Goal: Task Accomplishment & Management: Manage account settings

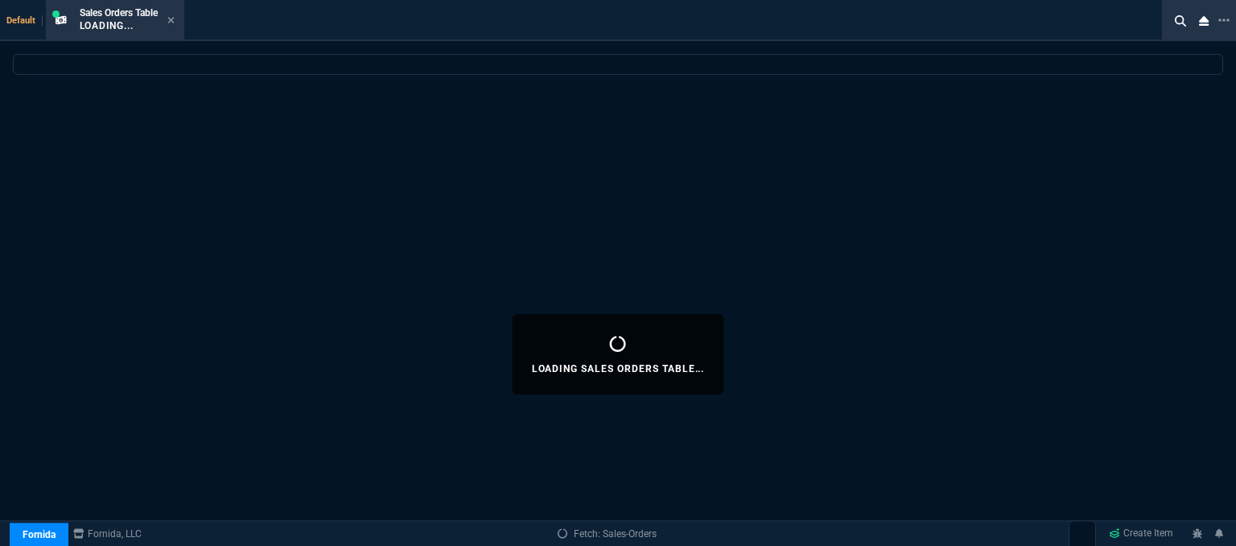
select select
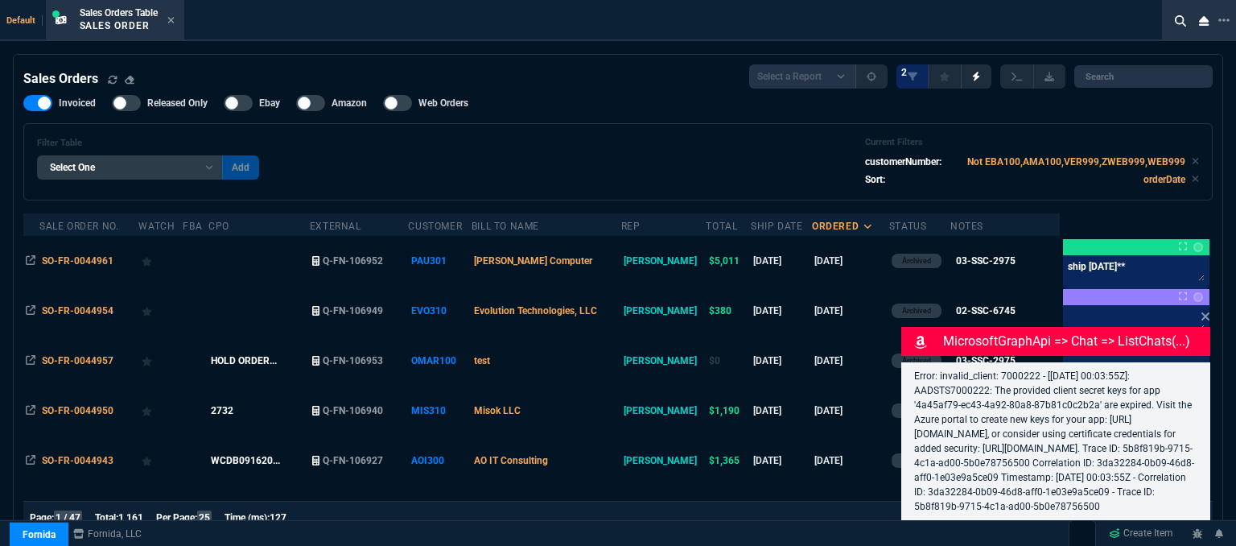
select select "12: [PERSON_NAME]"
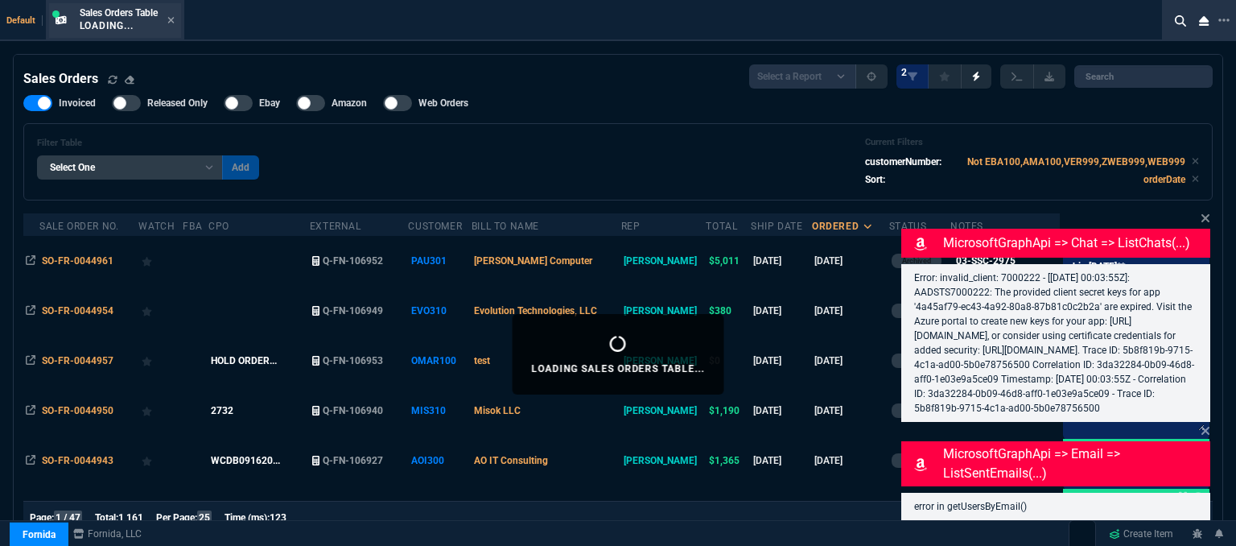
click at [180, 20] on div "Sales Orders Table Loading..." at bounding box center [115, 20] width 132 height 35
click at [174, 21] on icon at bounding box center [170, 20] width 6 height 6
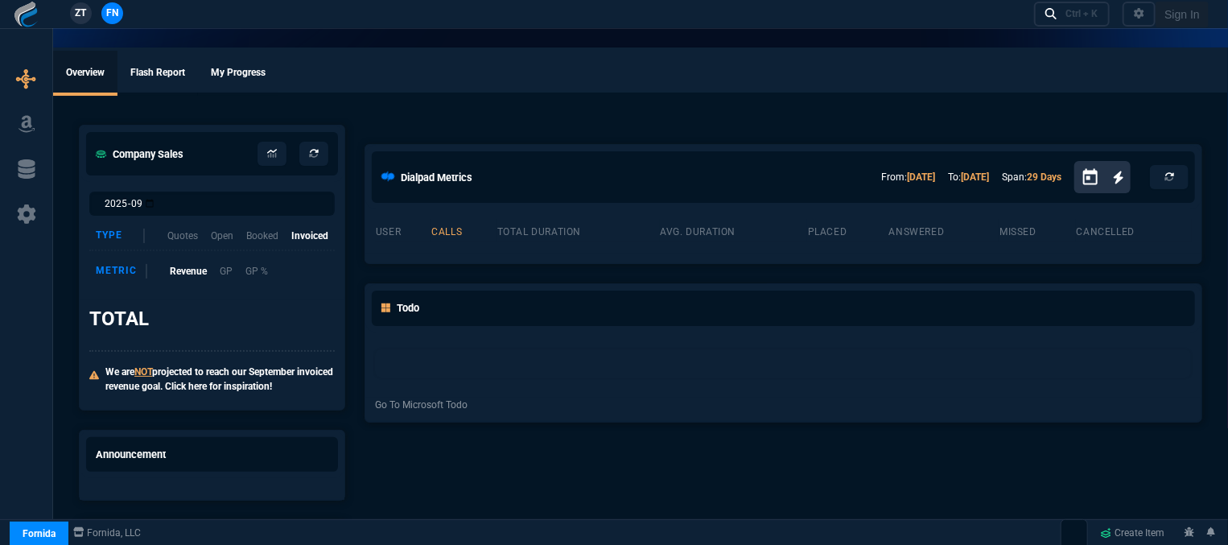
select select "12: [PERSON_NAME]"
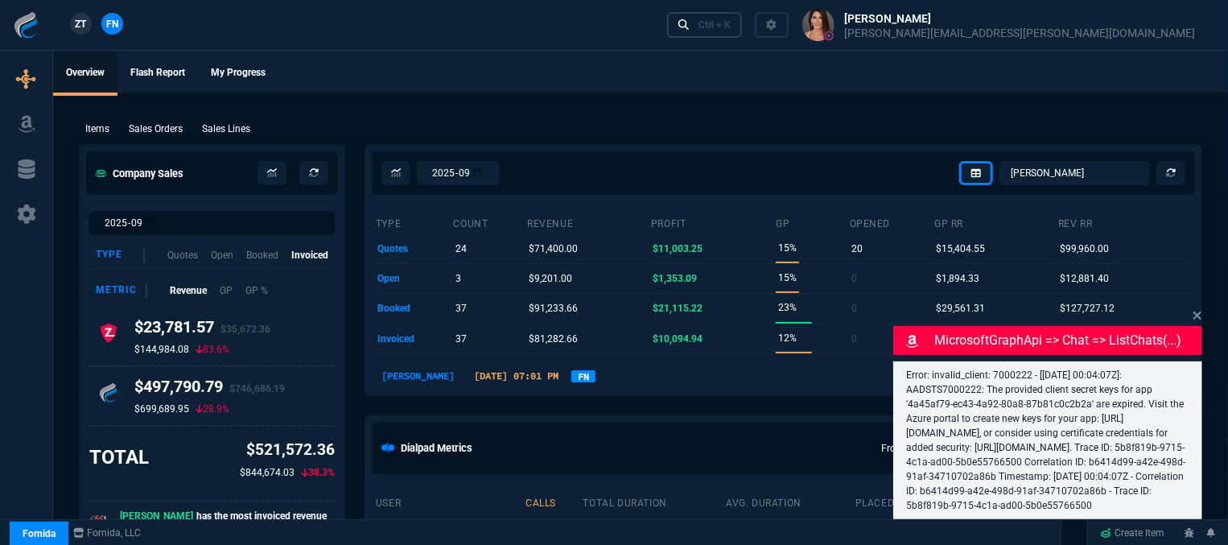
click at [731, 25] on div "Ctrl + K" at bounding box center [715, 25] width 32 height 13
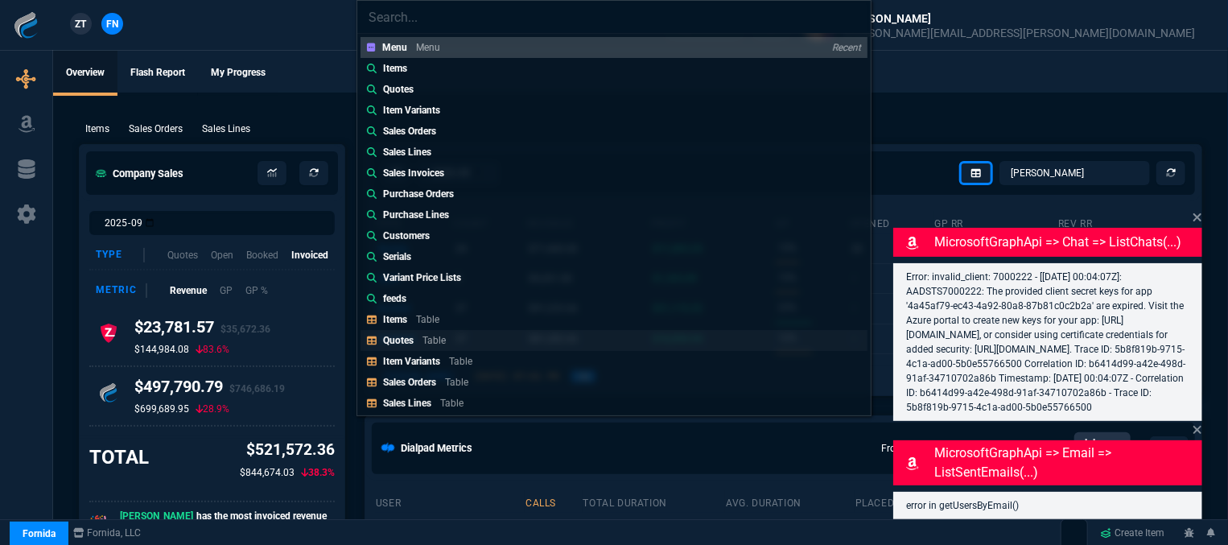
click at [416, 339] on div "Quotes Table" at bounding box center [417, 340] width 69 height 14
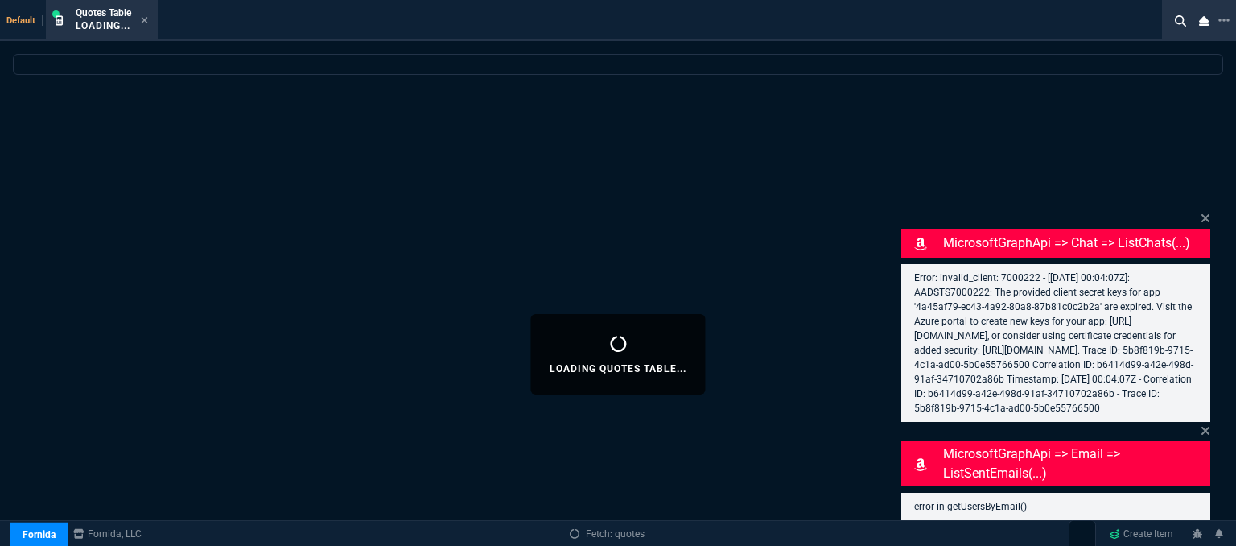
select select
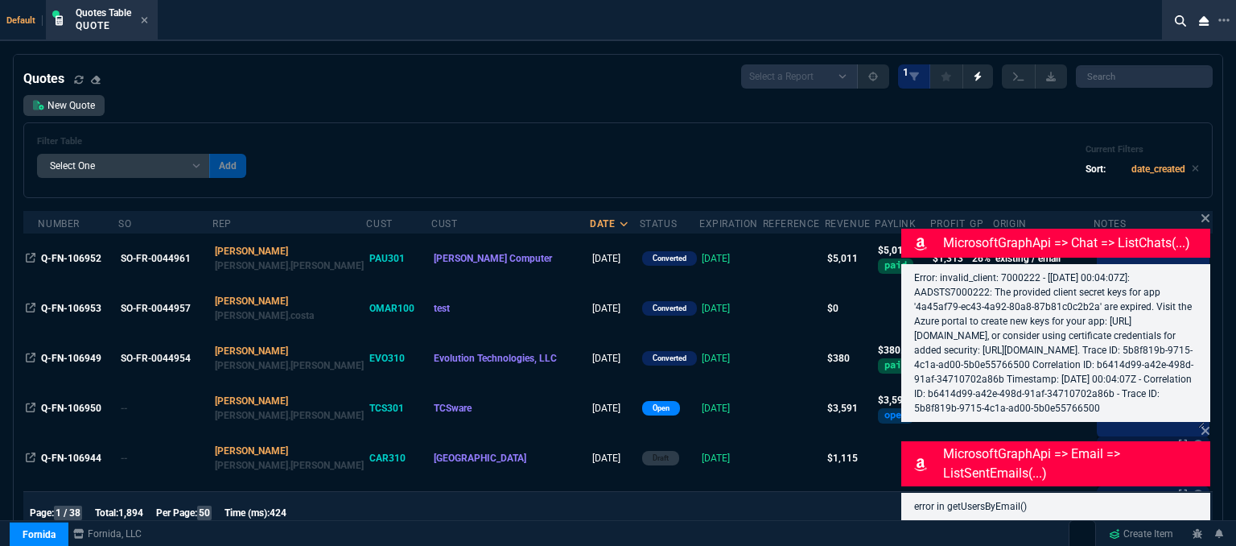
click at [763, 458] on td at bounding box center [794, 458] width 62 height 50
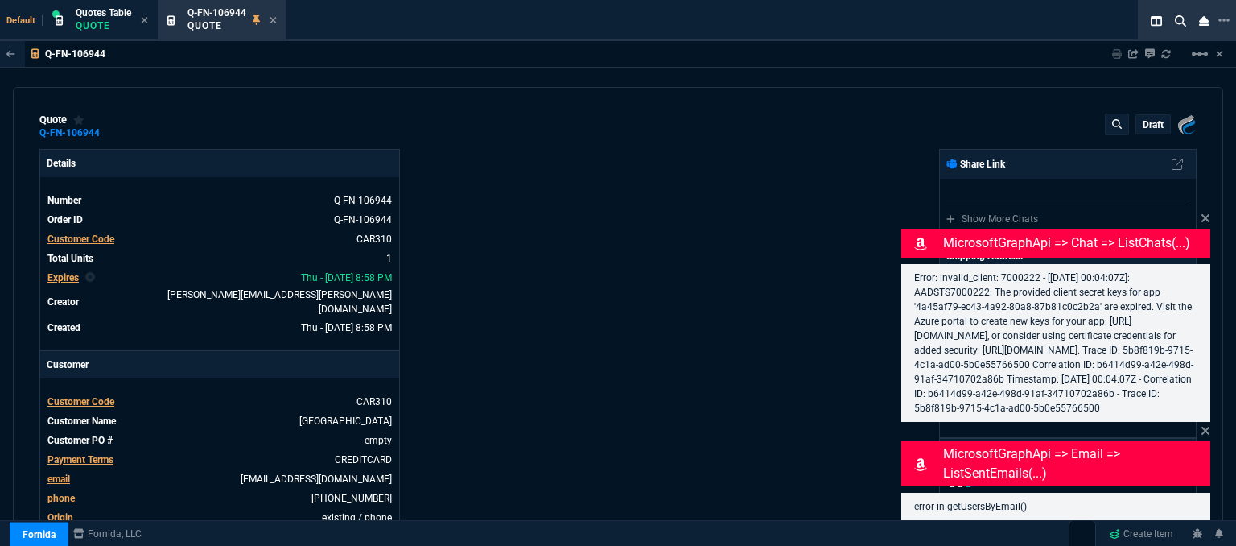
type input "16"
type input "174"
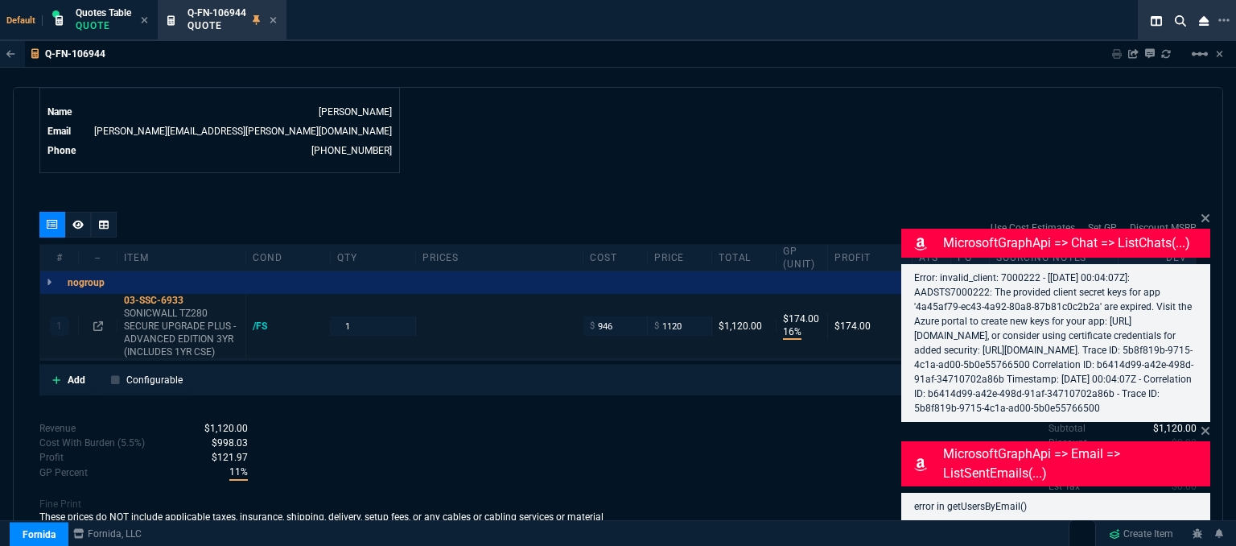
type input "1610"
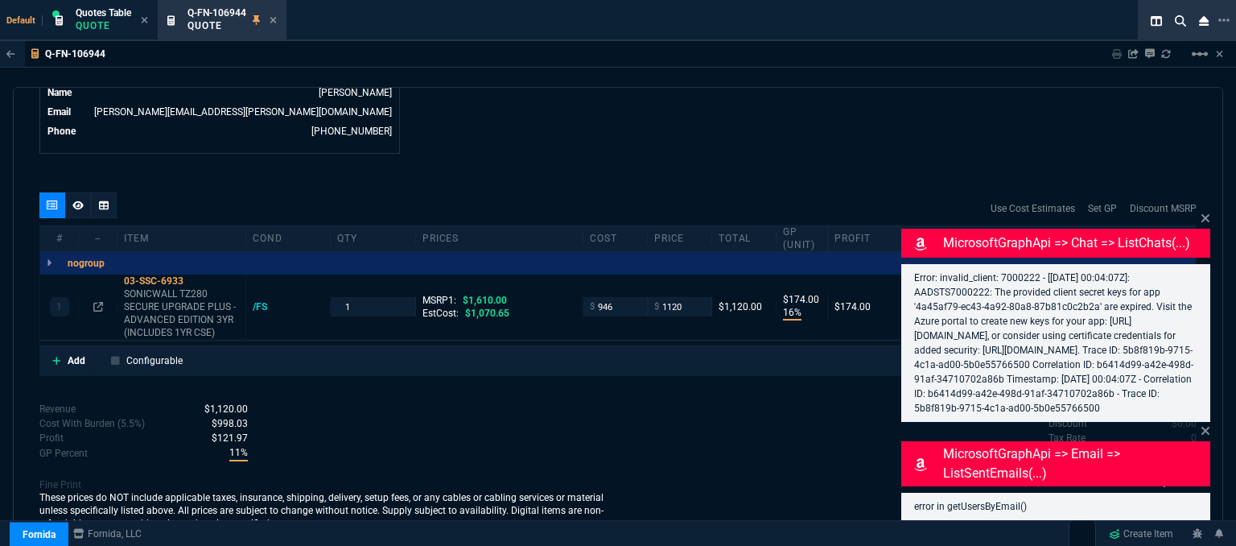
type input "30"
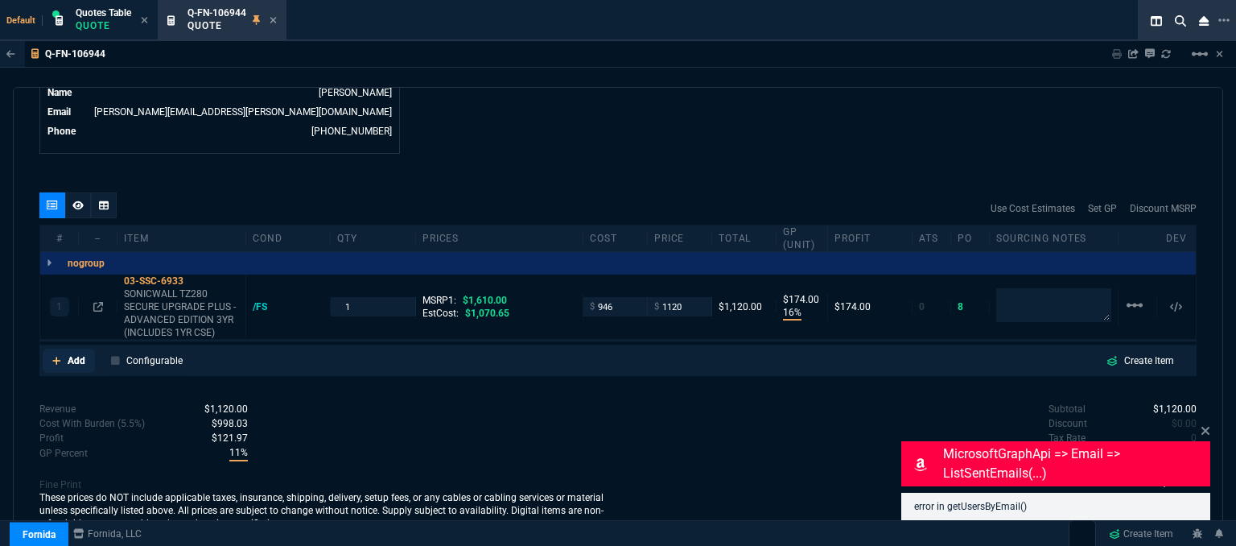
click at [51, 349] on link "Add" at bounding box center [69, 361] width 52 height 24
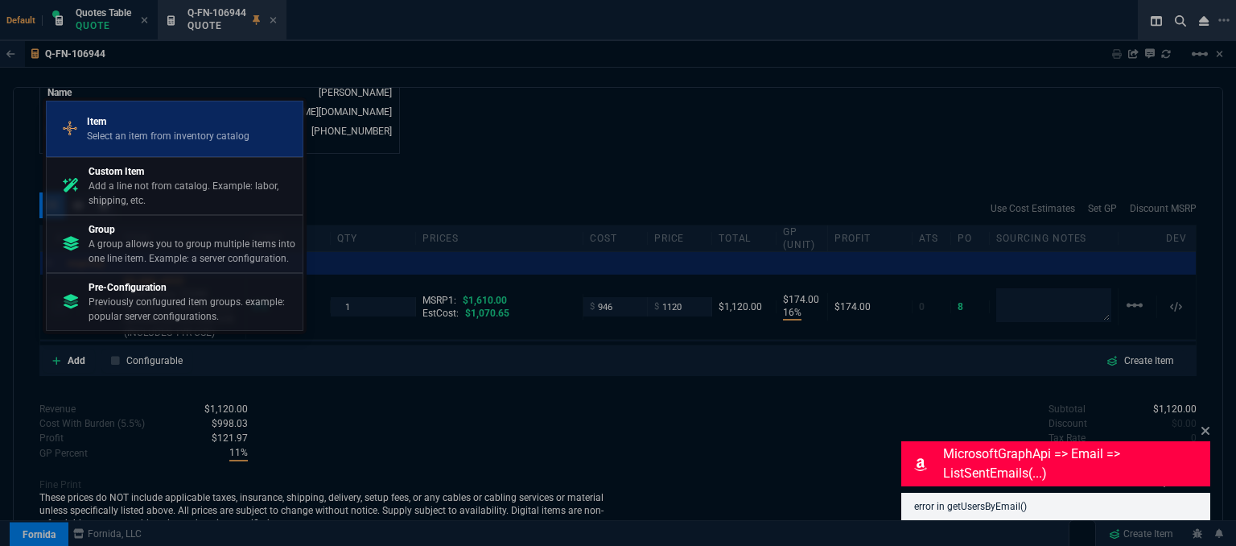
click at [154, 143] on p "Select an item from inventory catalog" at bounding box center [168, 136] width 163 height 14
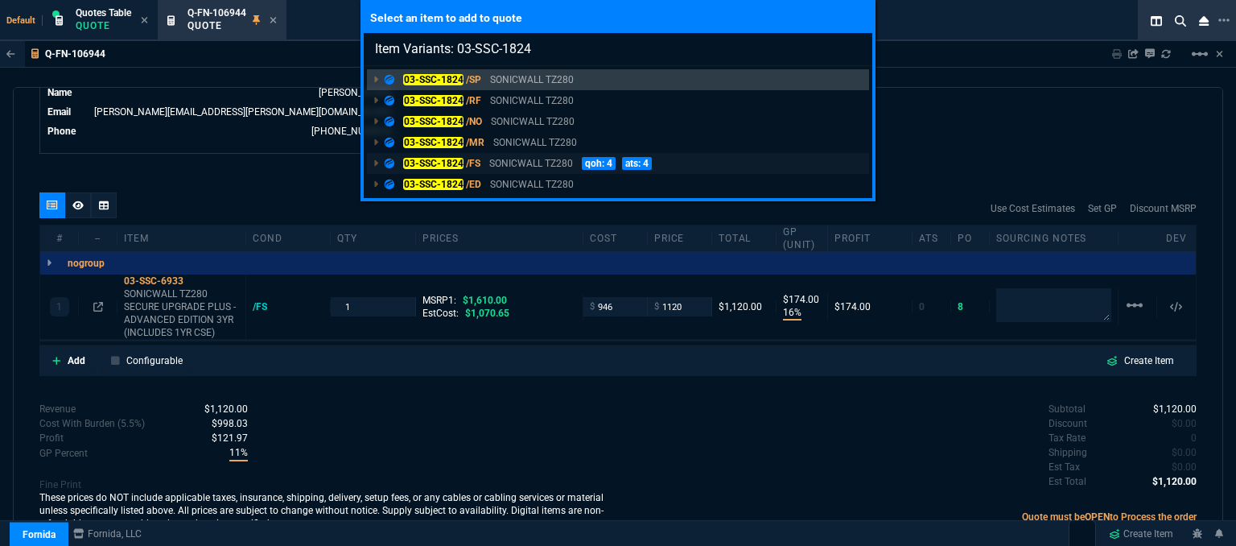
type input "Item Variants: 03-SSC-1824"
click at [549, 164] on p "SONICWALL TZ280" at bounding box center [531, 163] width 84 height 14
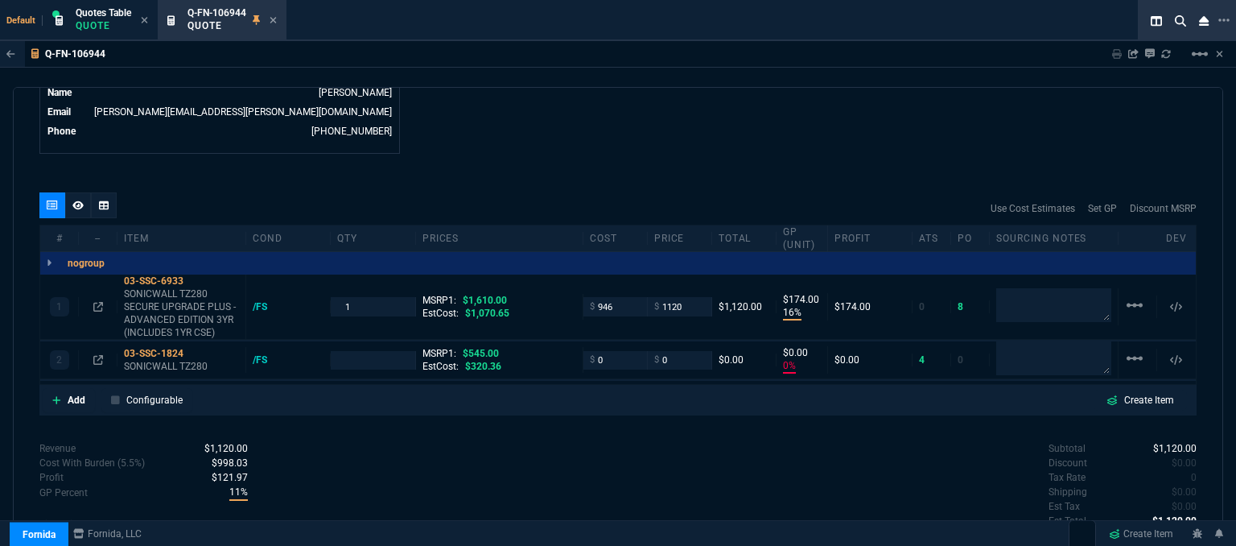
click at [159, 360] on p "SONICWALL TZ280" at bounding box center [181, 366] width 115 height 13
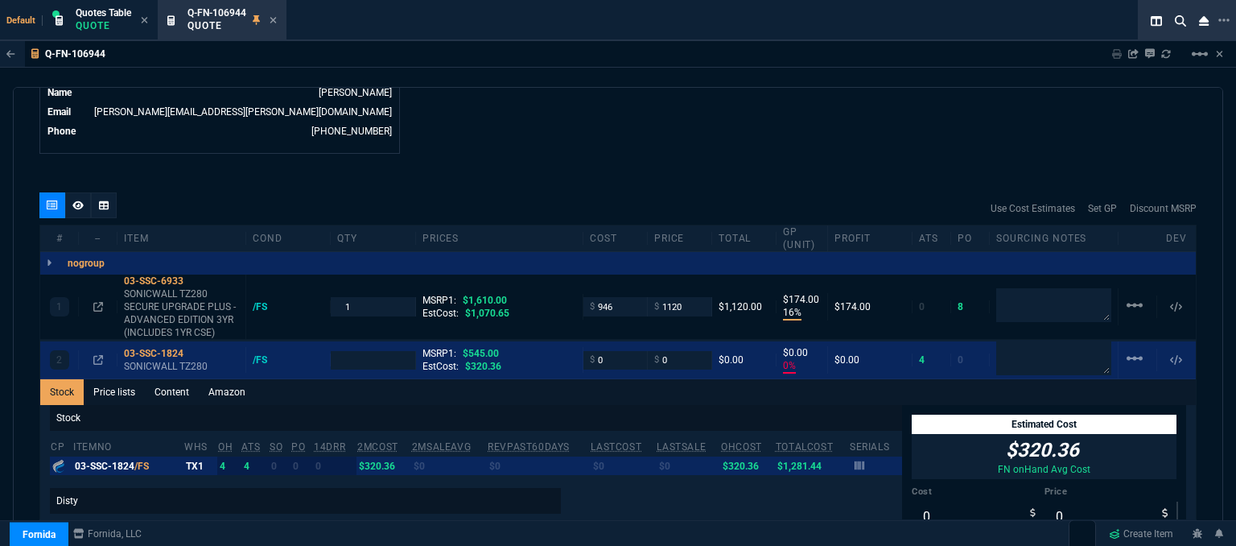
type input "16"
type input "174"
type input "0"
type input "30"
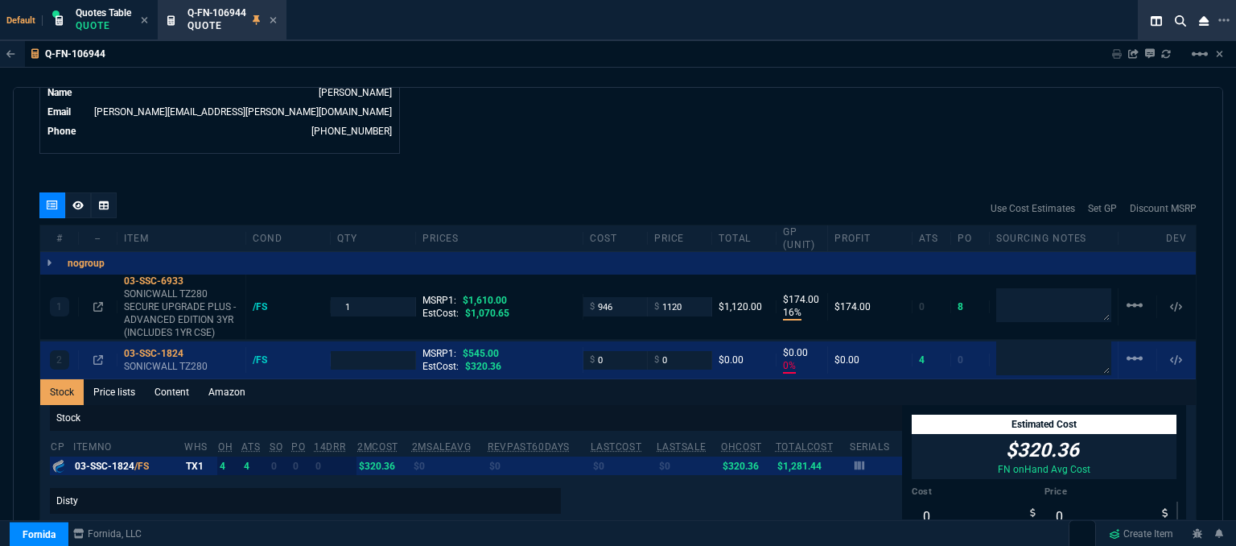
type input "100"
click at [180, 381] on link "Content" at bounding box center [172, 392] width 54 height 26
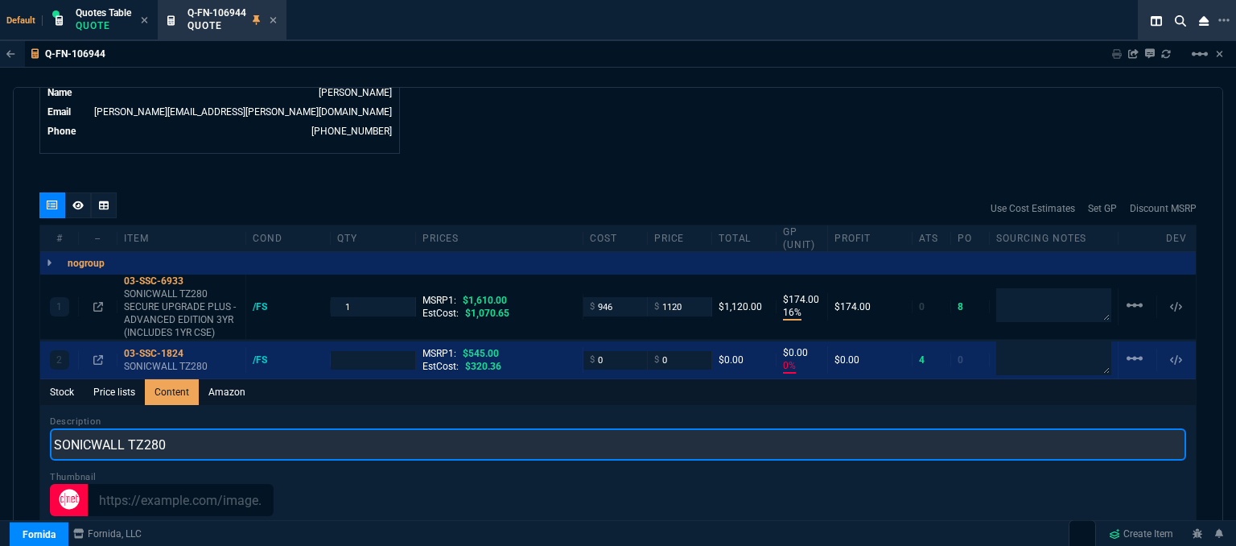
click at [266, 440] on input "SONICWALL TZ280" at bounding box center [618, 444] width 1137 height 32
type input "SONICWALL TZ280 NETWORK SECURITY APPLIANCE"
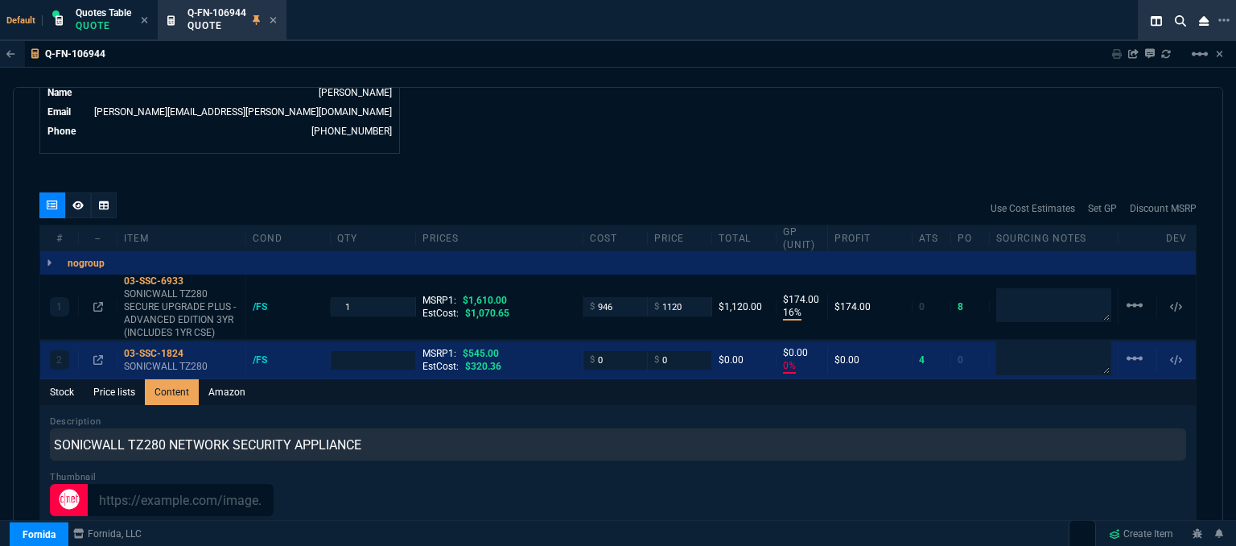
type input "1"
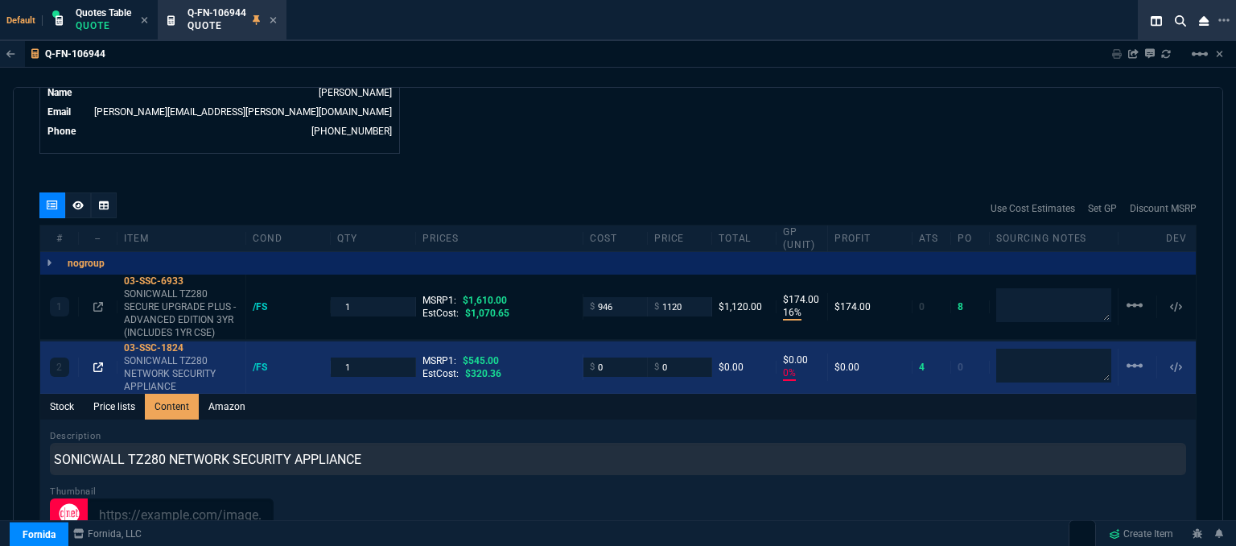
click at [99, 362] on icon at bounding box center [98, 367] width 10 height 10
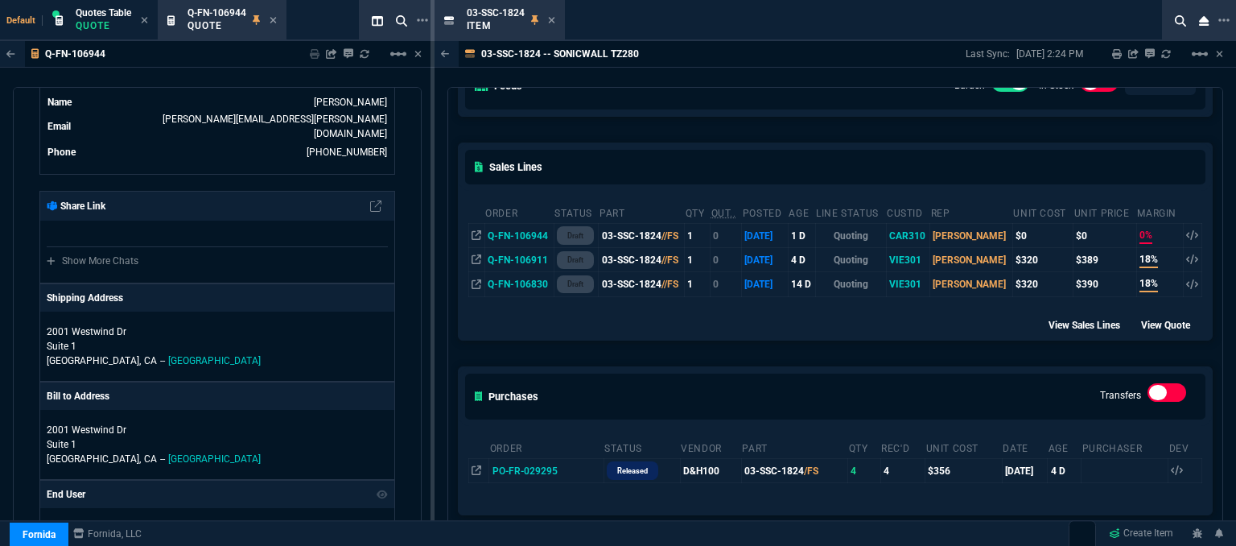
scroll to position [241, 0]
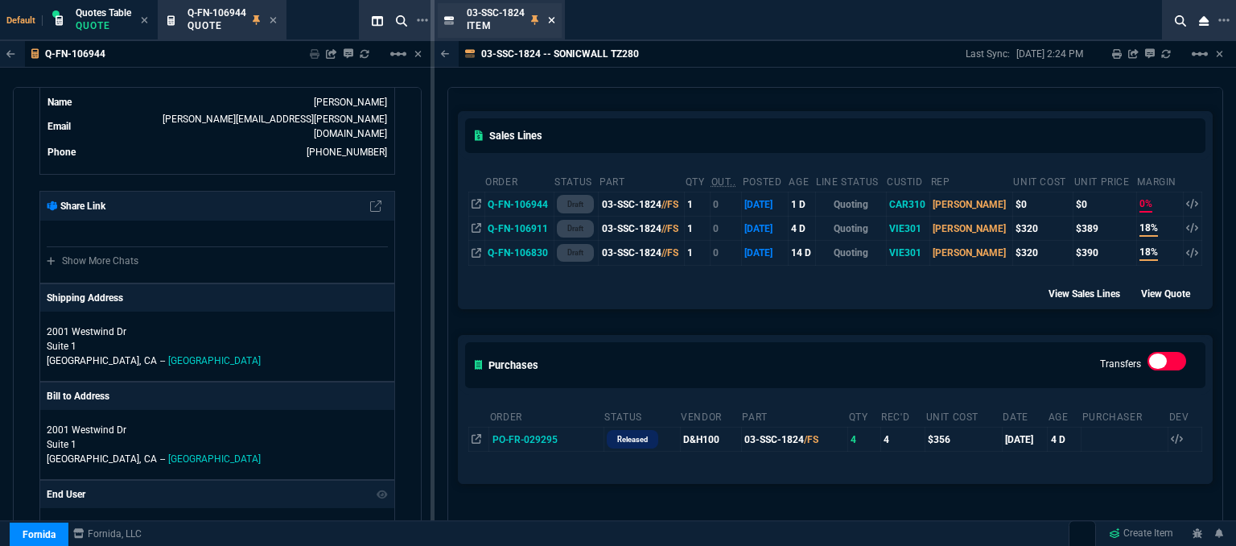
click at [551, 15] on icon at bounding box center [551, 20] width 7 height 10
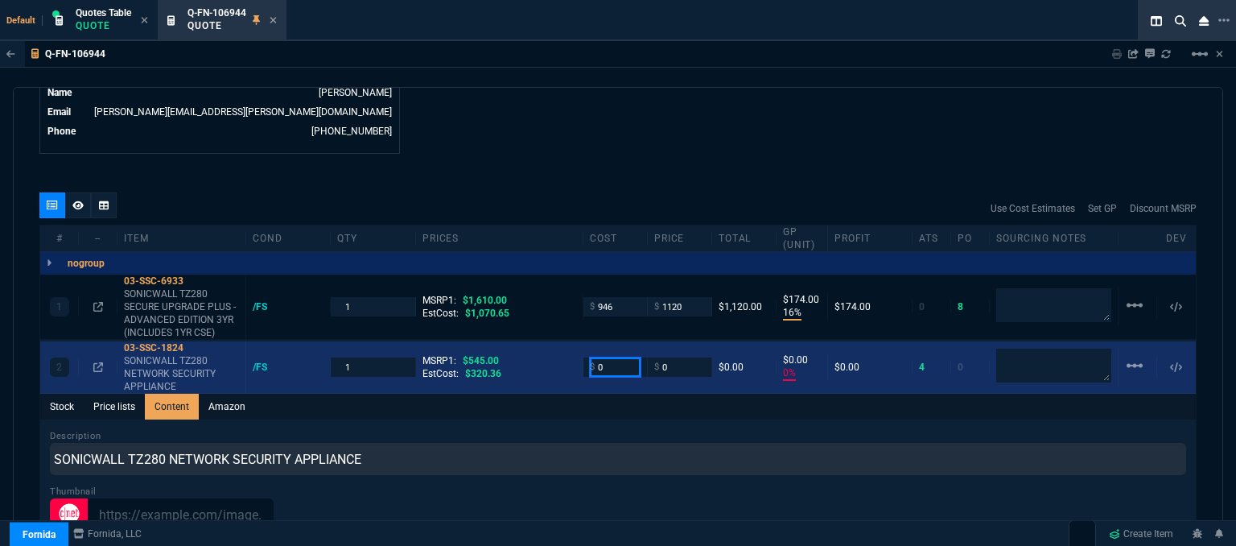
drag, startPoint x: 607, startPoint y: 354, endPoint x: 552, endPoint y: 352, distance: 54.8
click at [552, 352] on div "2 03-SSC-1824 SONICWALL TZ280 NETWORK SECURITY APPLIANCE /FS 1 MSRP1: $545.00 E…" at bounding box center [618, 367] width 1156 height 52
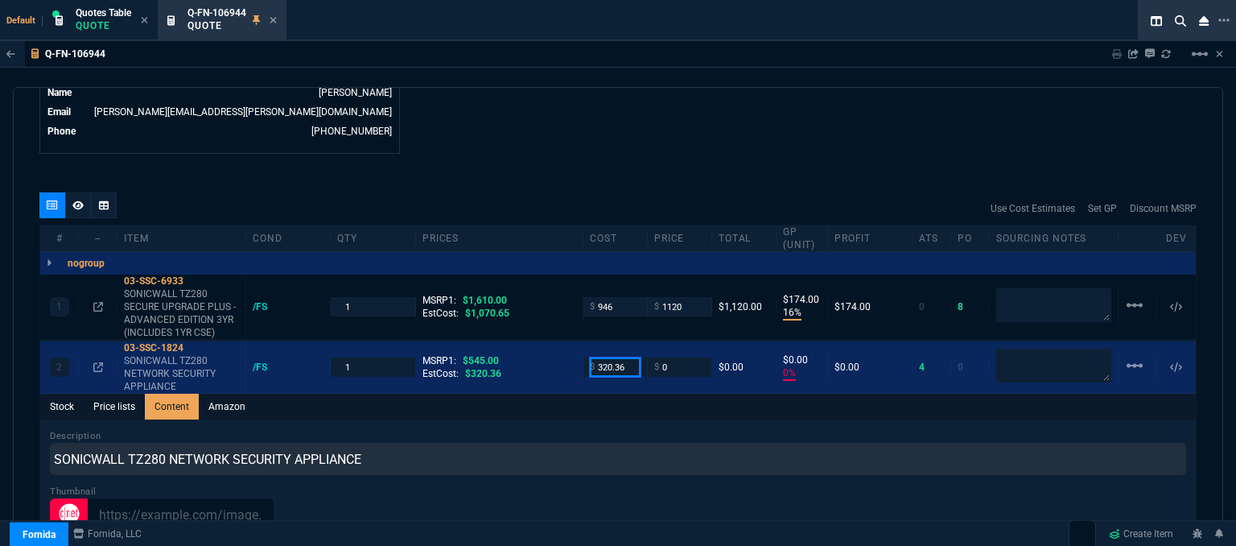
type input "320.36"
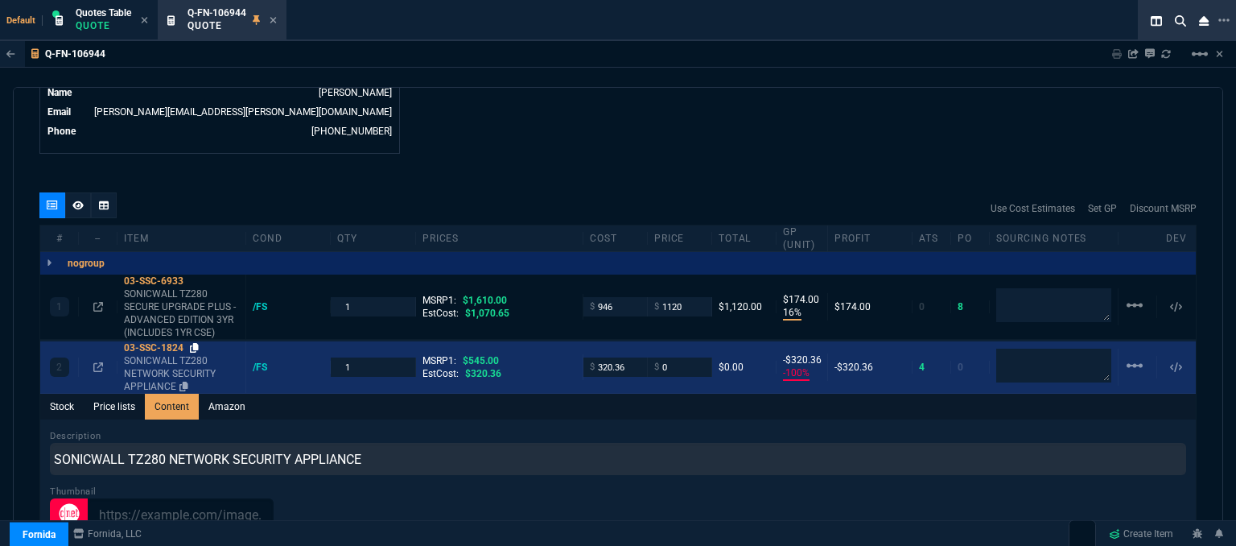
click at [196, 343] on icon at bounding box center [194, 348] width 9 height 10
drag, startPoint x: 679, startPoint y: 349, endPoint x: 638, endPoint y: 353, distance: 41.2
click at [638, 353] on div "2 03-SSC-1824 SONICWALL TZ280 NETWORK SECURITY APPLIANCE /FS 1 MSRP1: $545.00 E…" at bounding box center [618, 367] width 1156 height 52
type input "410"
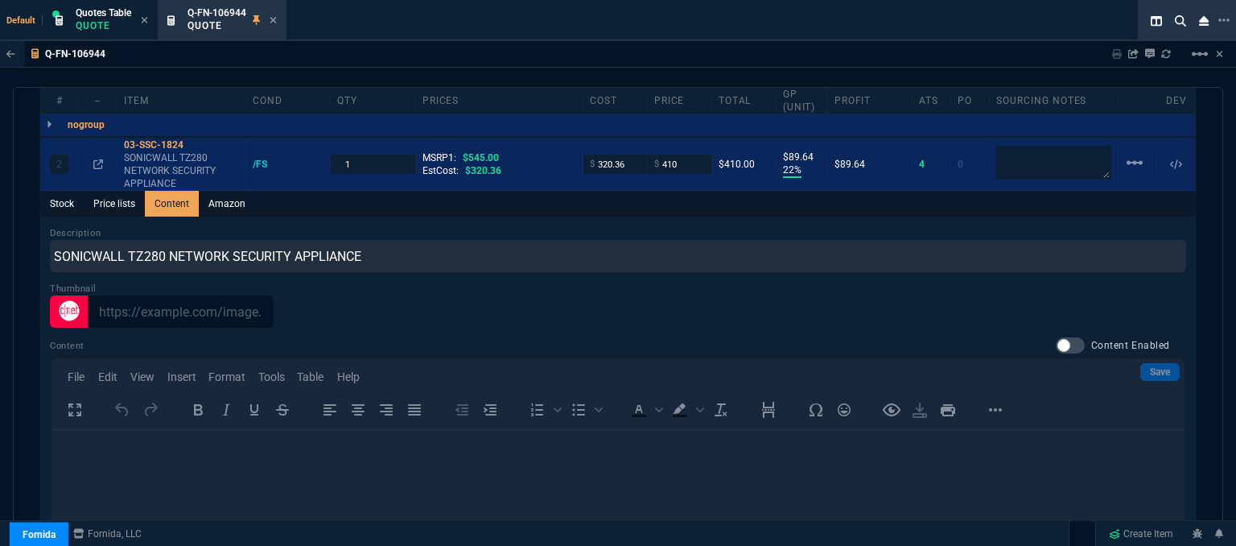
scroll to position [1159, 0]
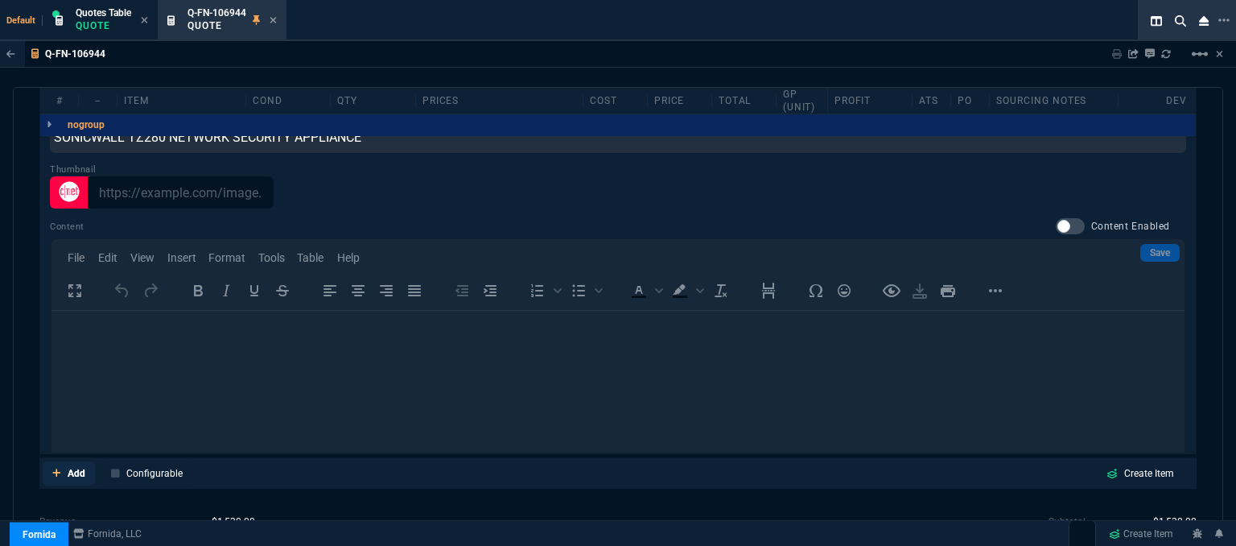
click at [51, 461] on link "Add" at bounding box center [69, 473] width 52 height 24
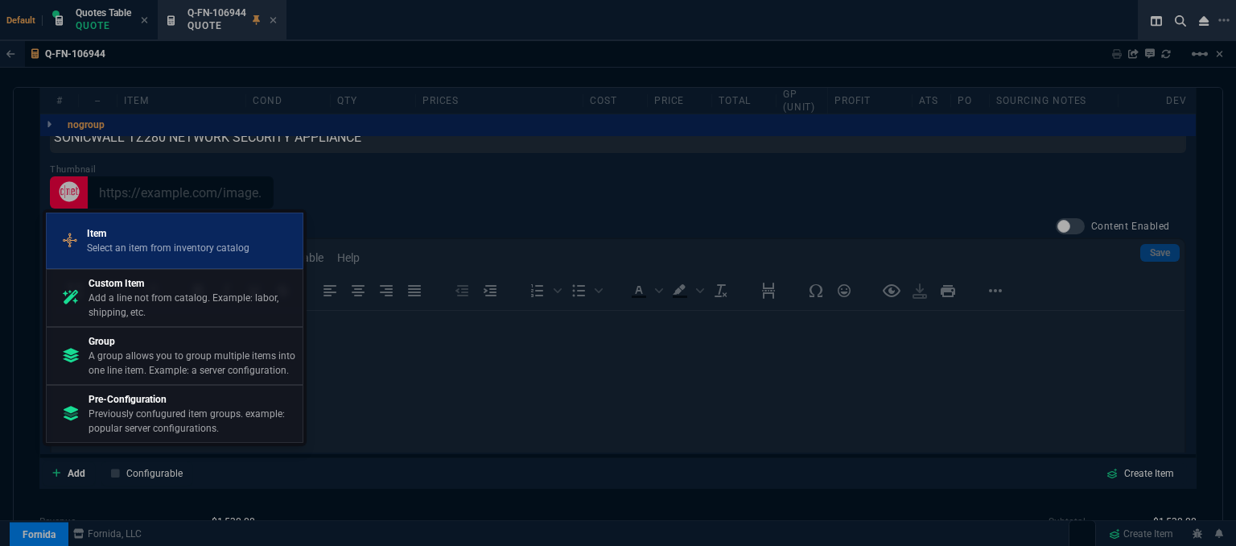
click at [174, 239] on p "Item" at bounding box center [168, 233] width 163 height 14
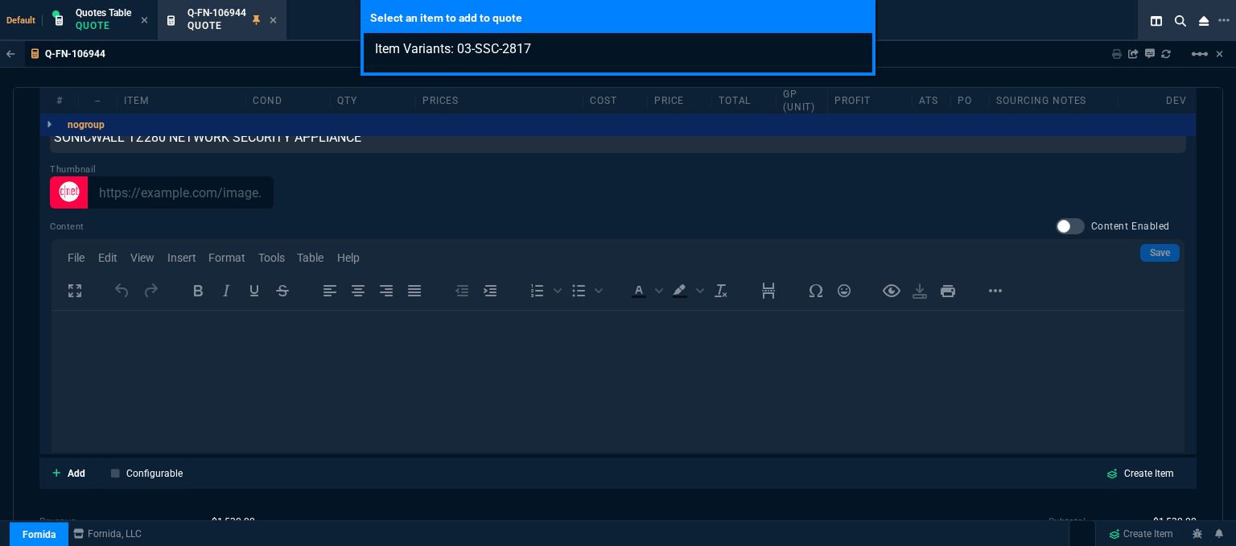
type input "Item Variants: 03-SSC-2817"
click at [431, 483] on div "Select an item to add to quote Item Variants: 03-SSC-2817" at bounding box center [618, 273] width 1236 height 546
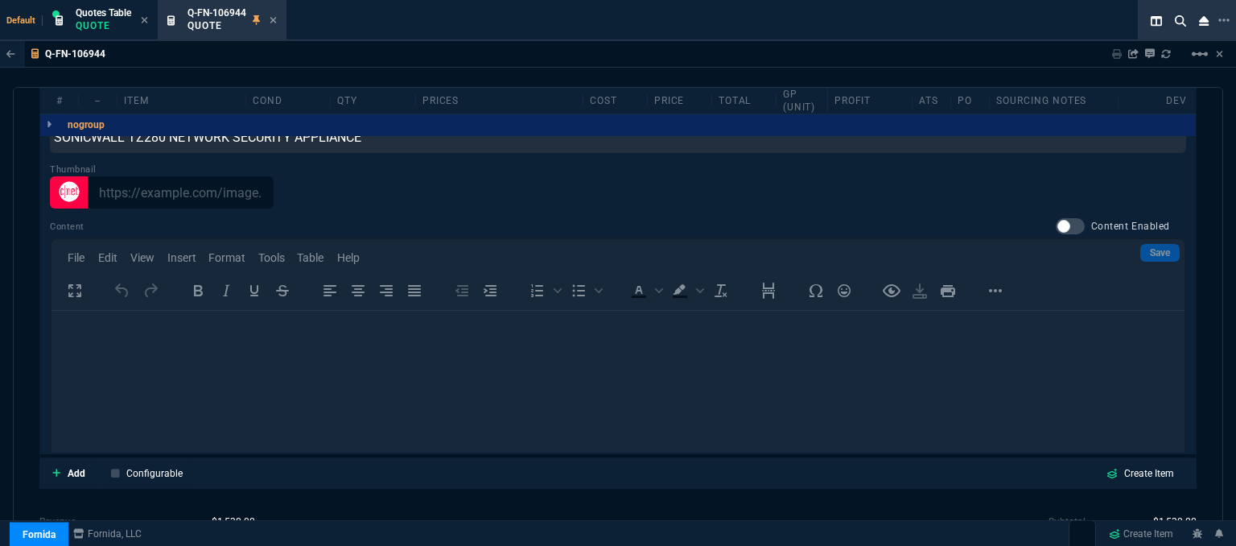
scroll to position [1272, 0]
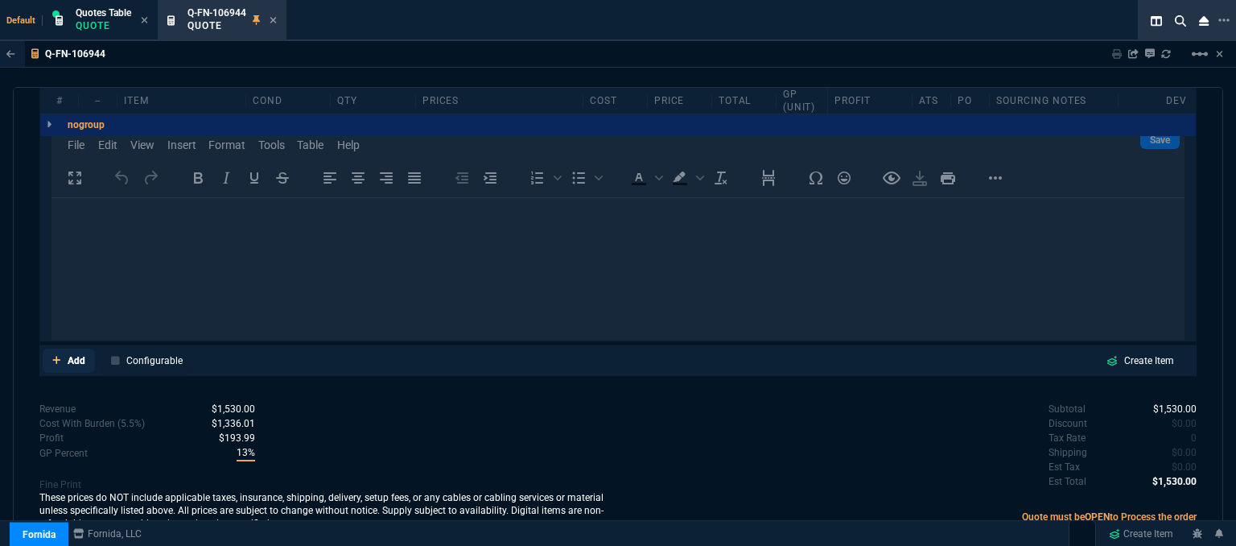
click at [60, 355] on icon at bounding box center [56, 360] width 9 height 10
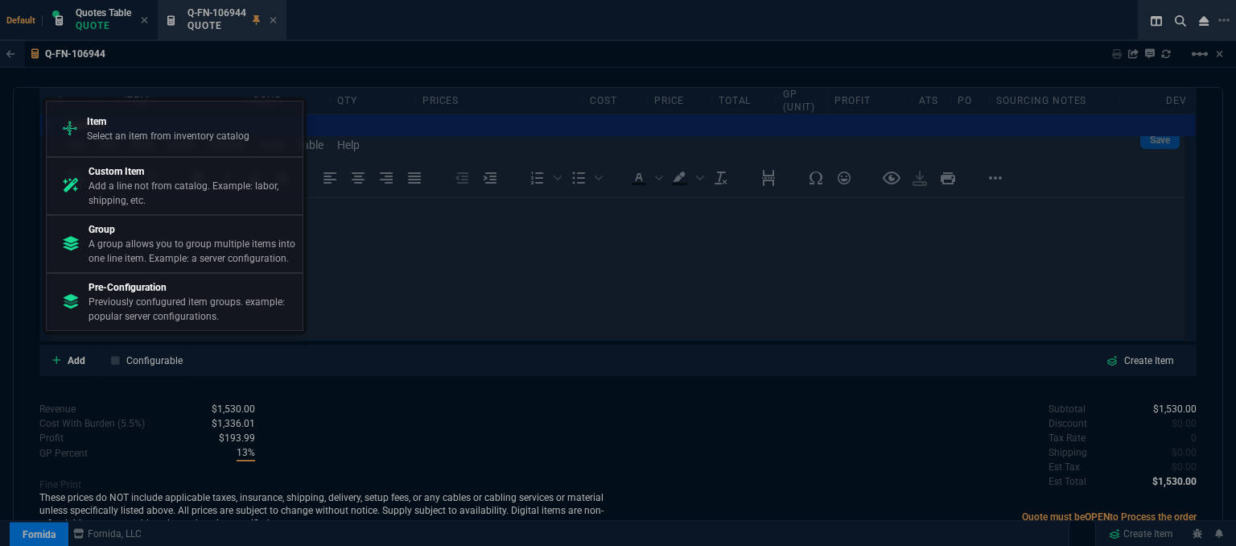
drag, startPoint x: 159, startPoint y: 192, endPoint x: 699, endPoint y: 87, distance: 551.1
click at [159, 192] on p "Add a line not from catalog. Example: labor, shipping, etc." at bounding box center [193, 193] width 208 height 29
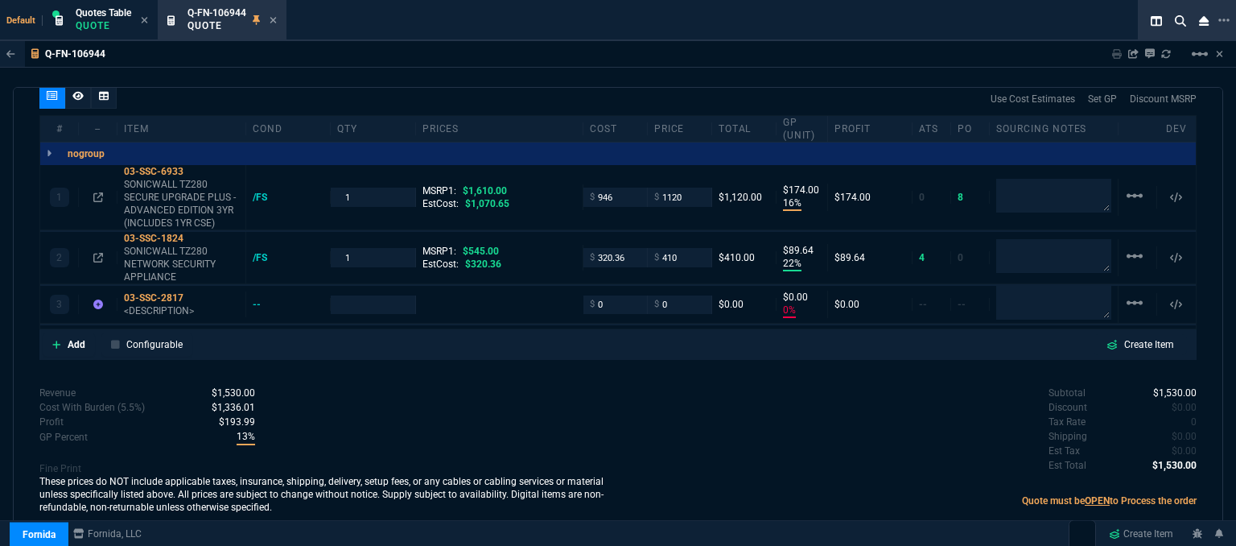
scroll to position [931, 0]
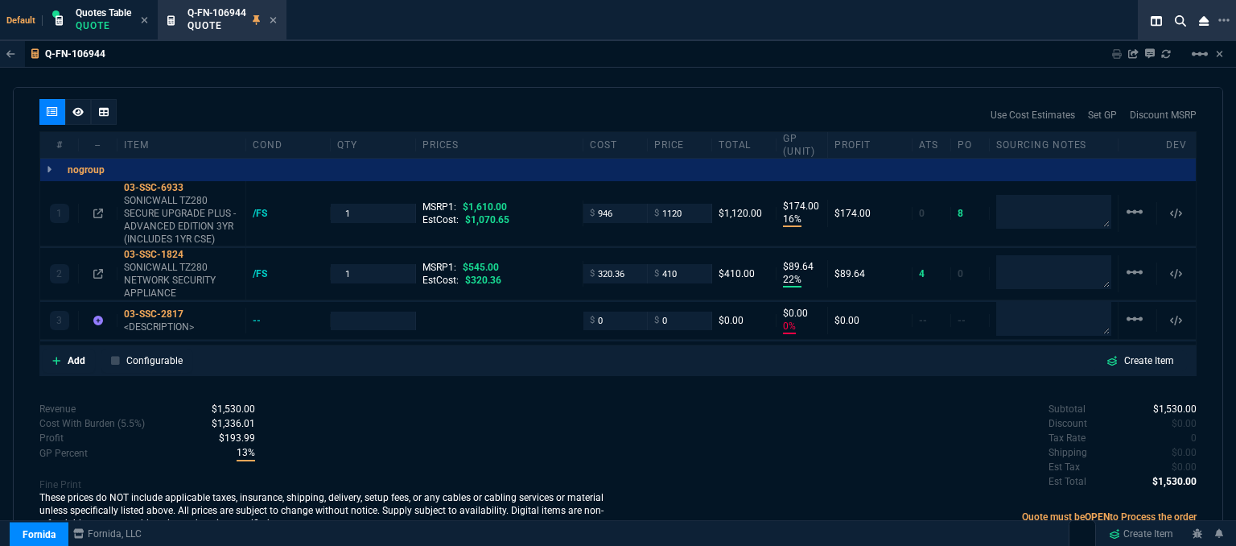
type input "16"
type input "174"
type input "22"
type input "90"
type input "0"
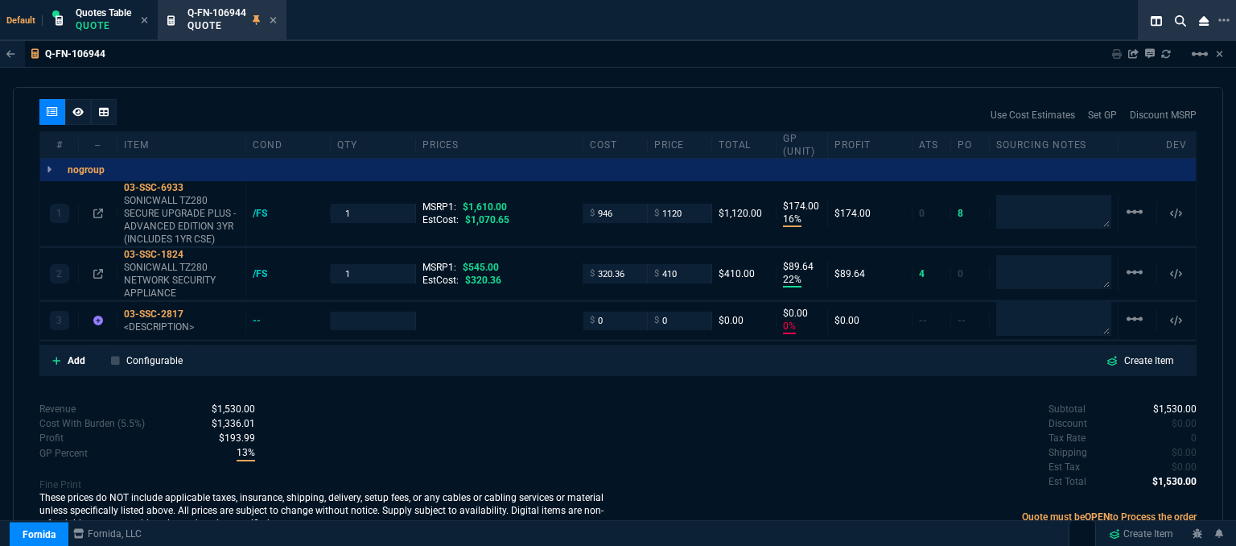
type input "0"
type input "30"
type input "25"
drag, startPoint x: 611, startPoint y: 306, endPoint x: 560, endPoint y: 299, distance: 51.1
click at [560, 302] on div "3 03-SSC-2817 <DESCRIPTION> -- $ 0 $ 0 $0.00 $0.00 0% $0.00 -- -- linear_scale" at bounding box center [618, 321] width 1156 height 38
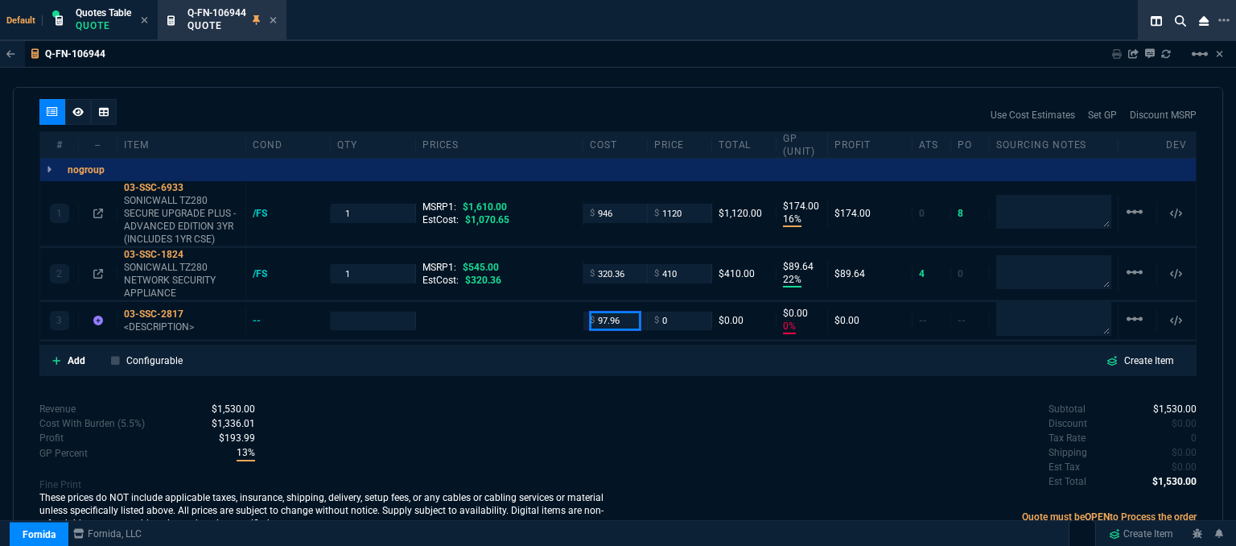
type input "97.96"
click at [563, 455] on div "Revenue $1,530.00 Cost $1,266.36 Cost With Burden (5.5%) $1,336.01 Profit $193.…" at bounding box center [328, 468] width 579 height 132
click at [1025, 307] on textarea at bounding box center [1054, 319] width 115 height 34
type input "1"
type input "97.96"
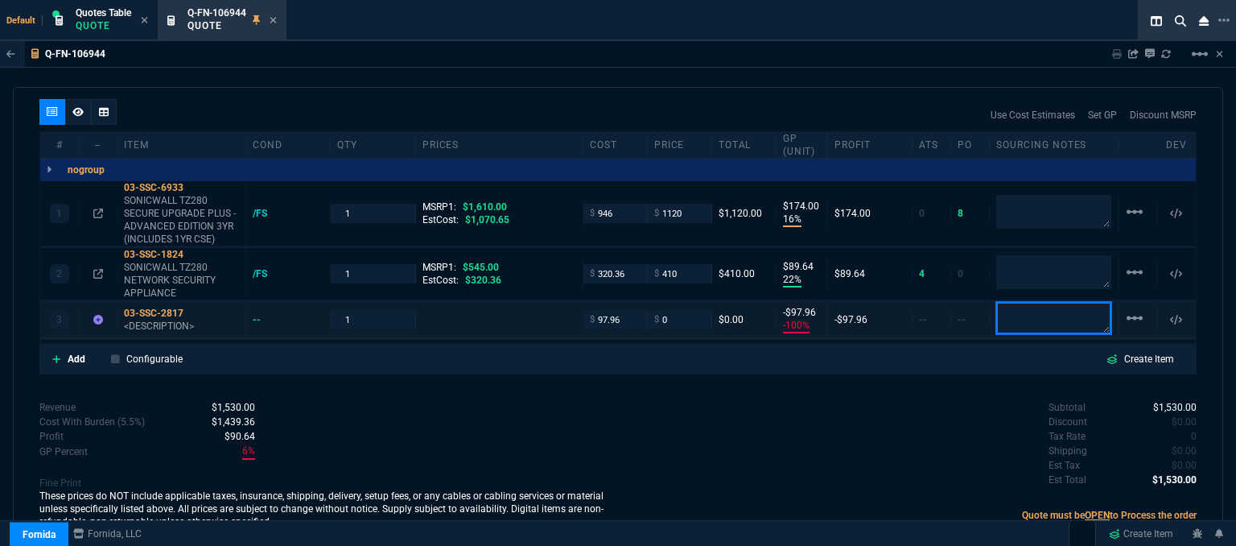
type input "-100"
type input "-98"
type textarea "DH BULK"
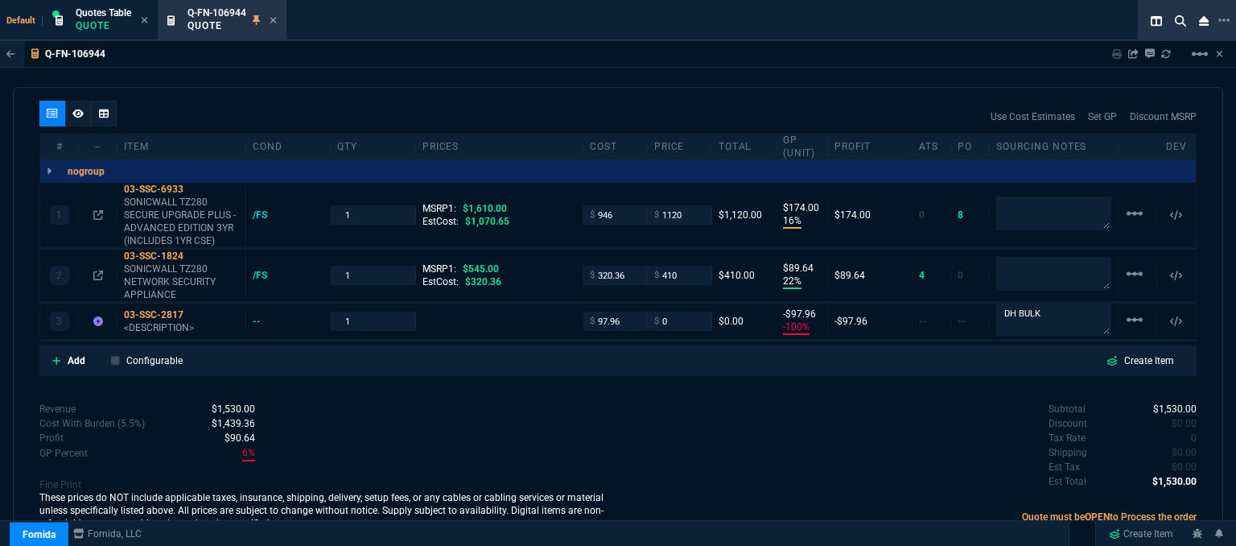
click at [737, 432] on div "Subtotal $1,530.00 Discount $0.00 Tax Rate 0 Shipping $0.00 Est Tax $0.00 Est T…" at bounding box center [907, 446] width 579 height 89
click at [171, 309] on div "03-SSC-2817" at bounding box center [181, 315] width 115 height 13
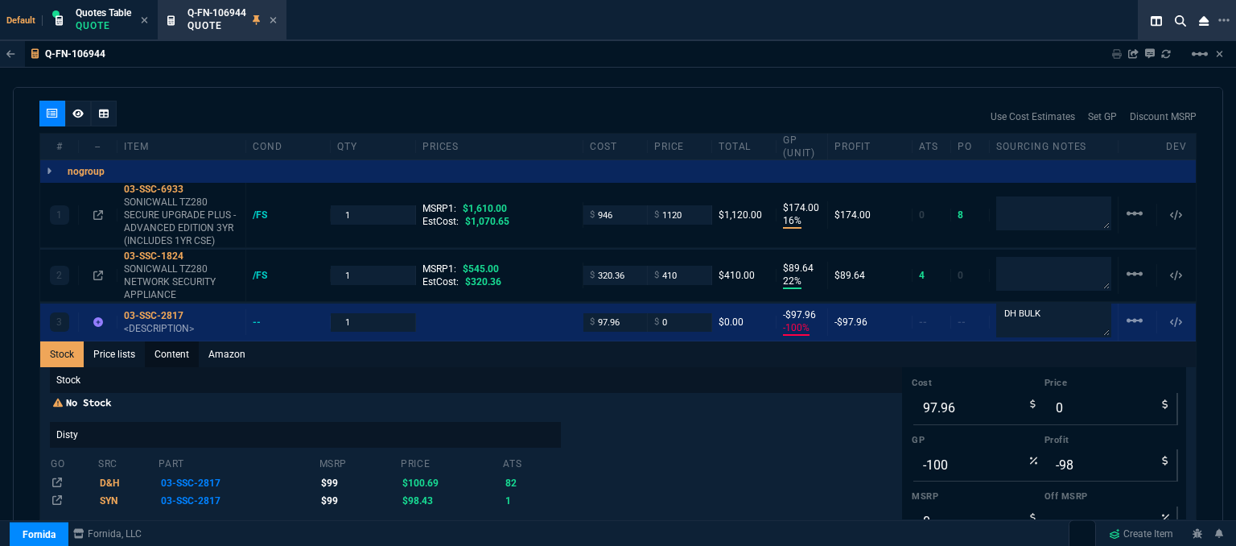
drag, startPoint x: 177, startPoint y: 339, endPoint x: 193, endPoint y: 351, distance: 20.1
click at [177, 341] on link "Content" at bounding box center [172, 354] width 54 height 26
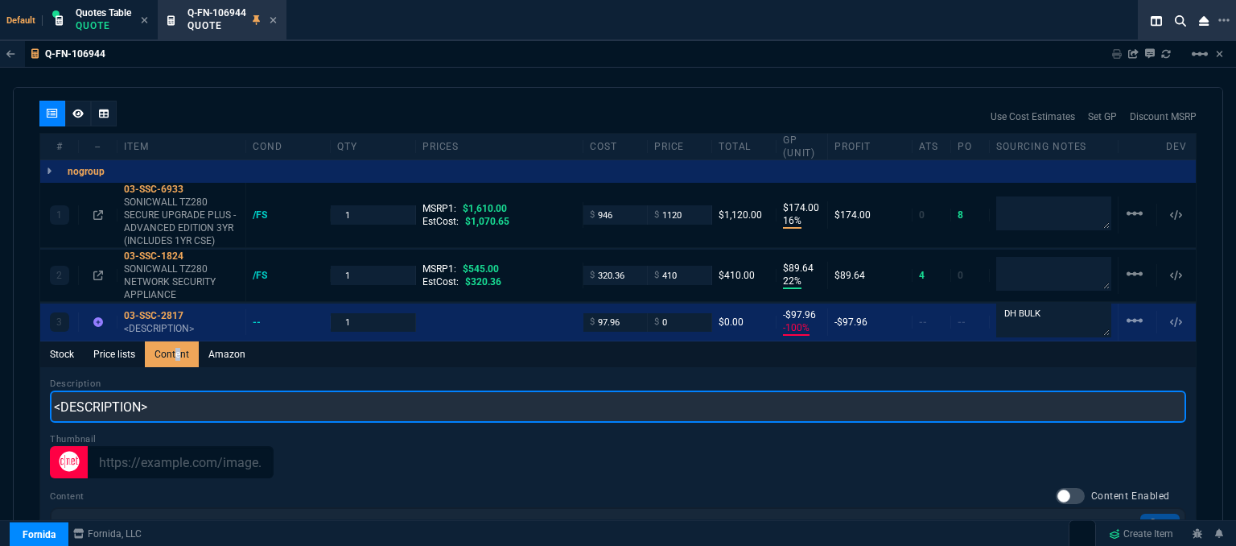
scroll to position [0, 0]
drag, startPoint x: 93, startPoint y: 378, endPoint x: 65, endPoint y: 366, distance: 30.3
click at [30, 373] on div "quote Q-FN-106944 Carneys Business Technology Center draft Fornida, LLC [STREET…" at bounding box center [618, 319] width 1211 height 464
paste input "SONICWALL TZ80 SECURE UPGRADE NO ATTACHED SUBSCRIPTION - MONTHLY BILLING LICENS…"
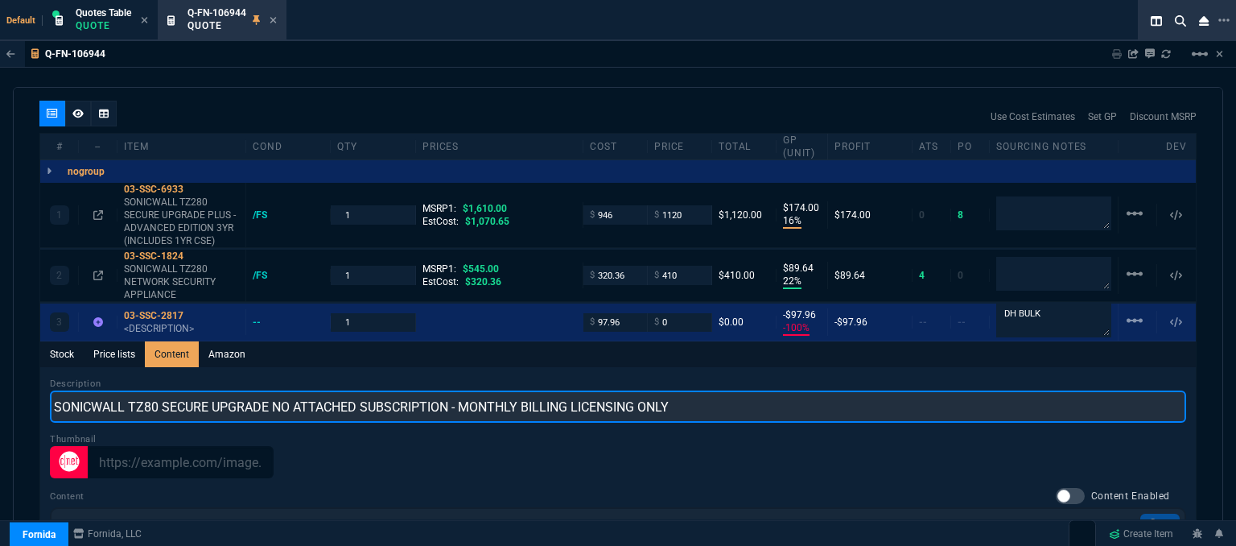
type input "SONICWALL TZ80 SECURE UPGRADE NO ATTACHED SUBSCRIPTION - MONTHLY BILLING LICENS…"
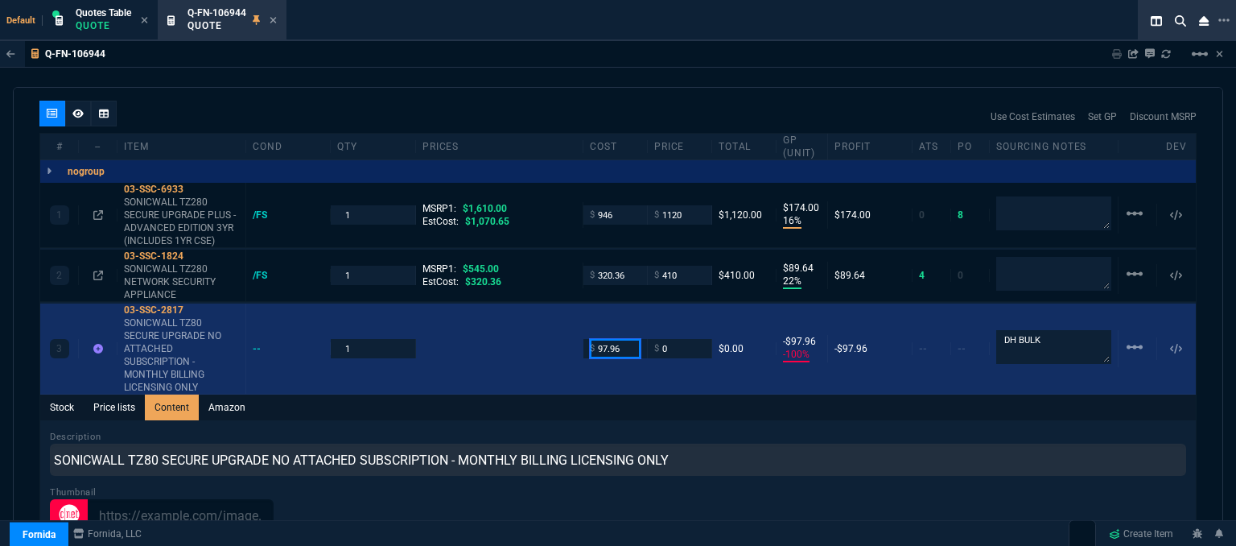
click at [634, 339] on input "97.96" at bounding box center [615, 348] width 51 height 19
click at [625, 339] on input "97.96" at bounding box center [615, 348] width 51 height 19
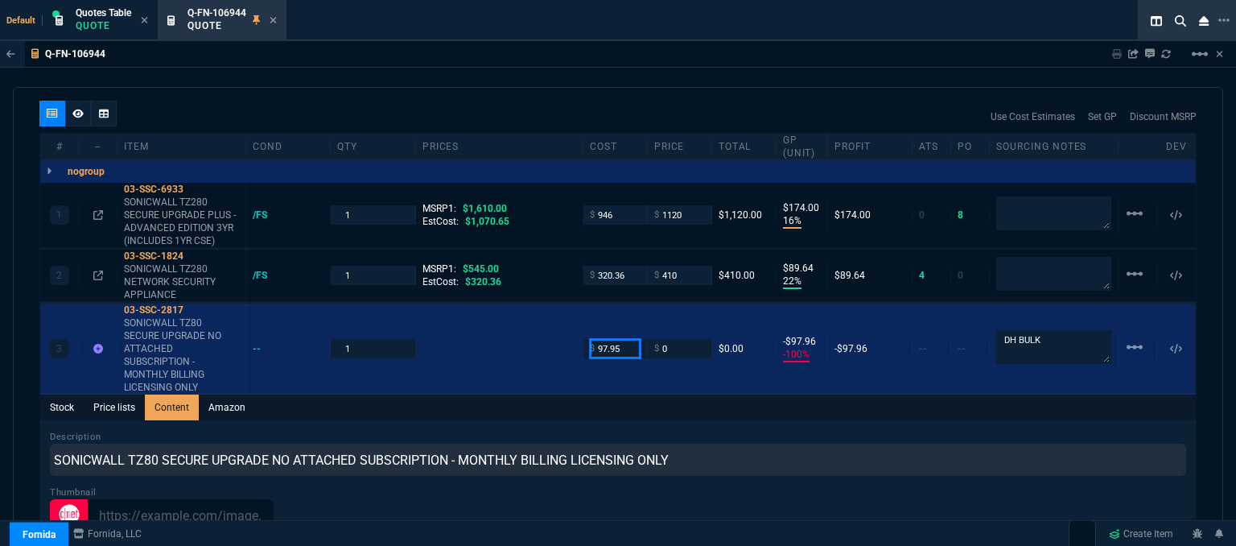
type input "97.95"
click at [701, 394] on div "Stock Price lists Content Amazon" at bounding box center [618, 407] width 1156 height 26
click at [863, 485] on div "Thumbnail Save" at bounding box center [618, 508] width 1137 height 46
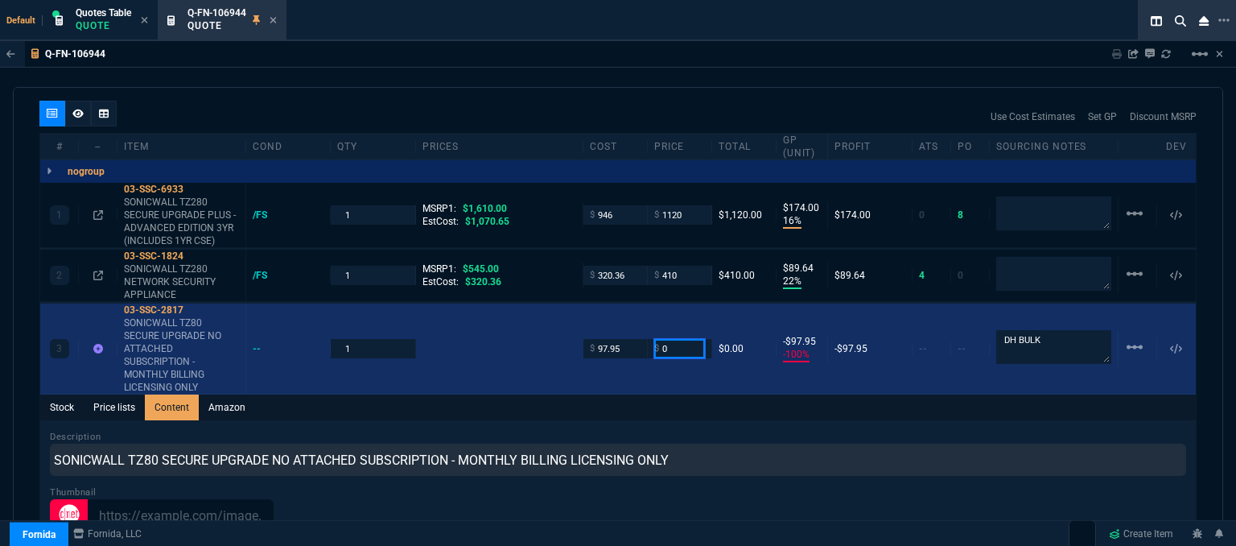
drag, startPoint x: 679, startPoint y: 334, endPoint x: 641, endPoint y: 335, distance: 37.8
click at [641, 335] on div "3 03-SSC-2817 SONICWALL TZ80 SECURE UPGRADE NO ATTACHED SUBSCRIPTION - MONTHLY …" at bounding box center [618, 348] width 1156 height 91
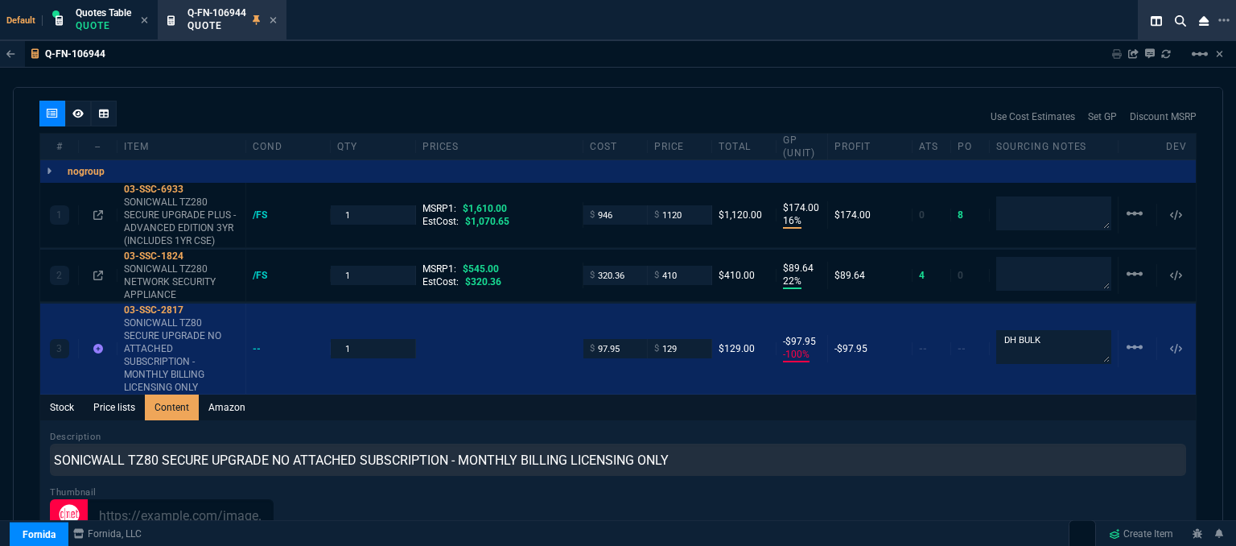
click at [468, 398] on div "Stock Price lists Content Amazon" at bounding box center [618, 407] width 1156 height 26
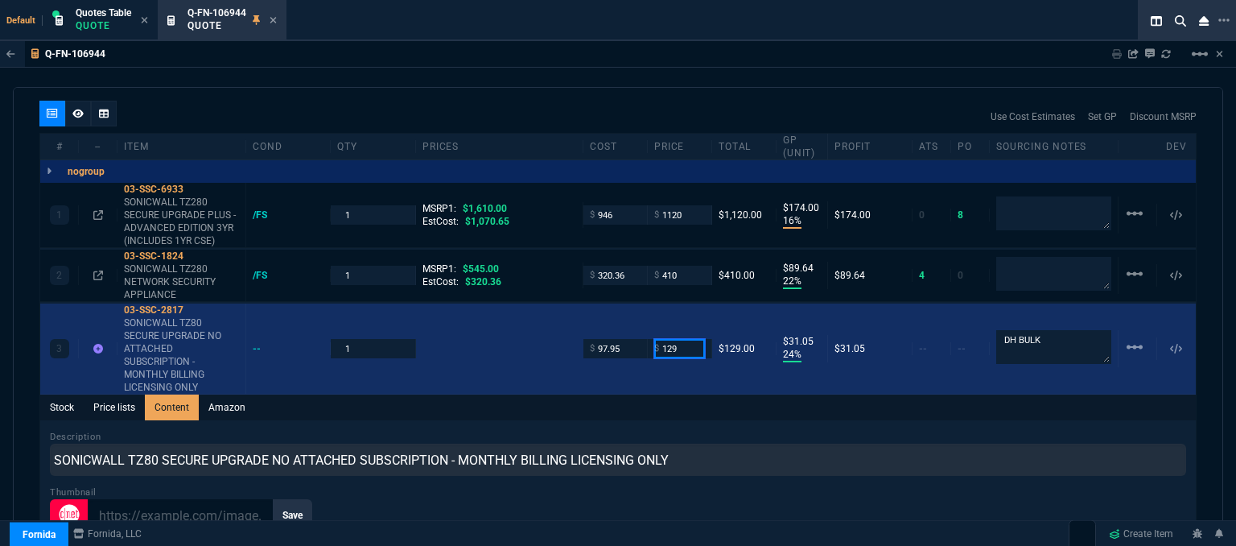
drag, startPoint x: 686, startPoint y: 335, endPoint x: 623, endPoint y: 339, distance: 62.9
click at [623, 339] on div "3 03-SSC-2817 SONICWALL TZ80 SECURE UPGRADE NO ATTACHED SUBSCRIPTION - MONTHLY …" at bounding box center [618, 348] width 1156 height 91
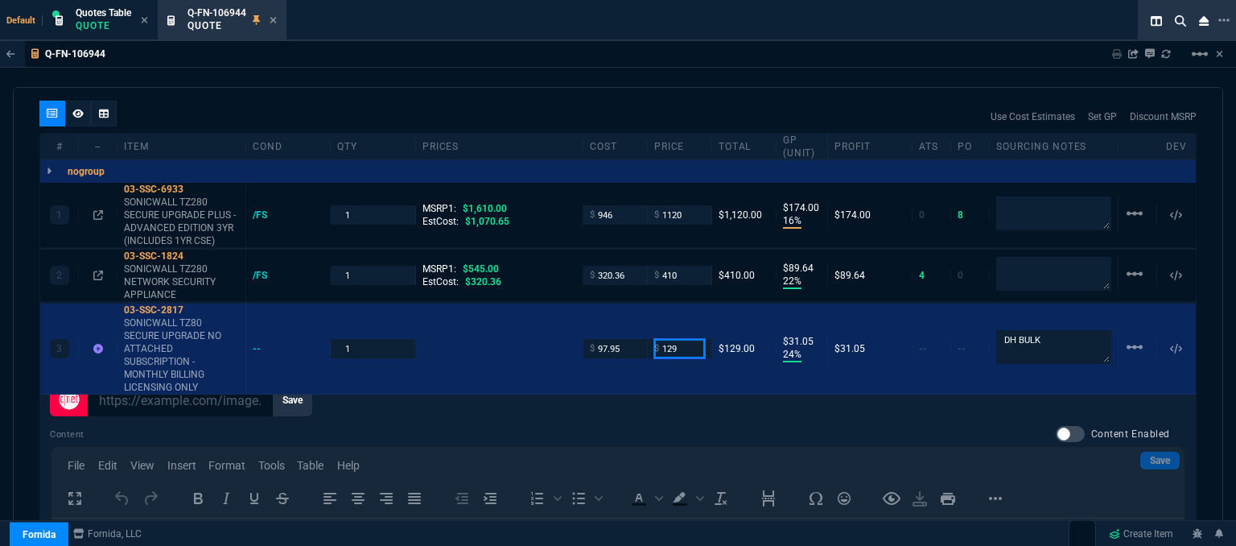
scroll to position [1090, 0]
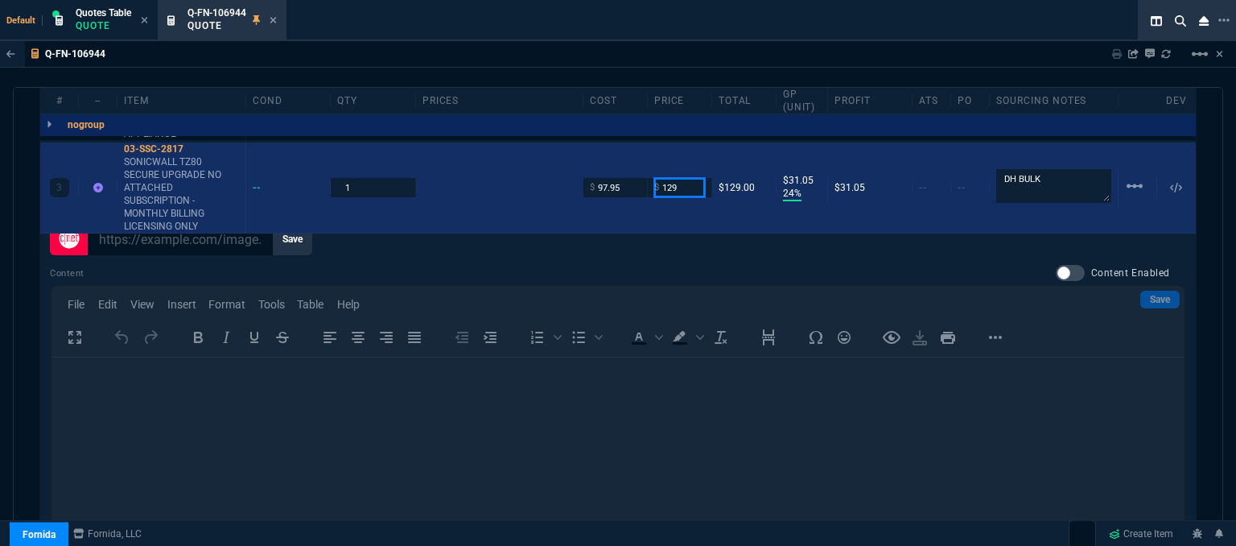
click at [680, 178] on input "129" at bounding box center [679, 187] width 51 height 19
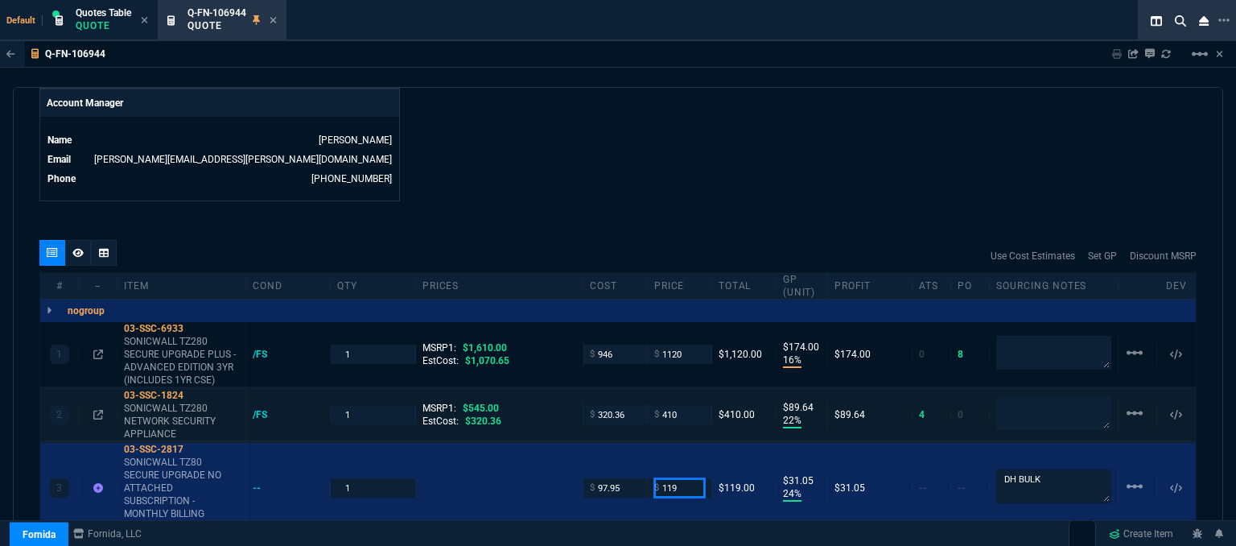
scroll to position [1009, 0]
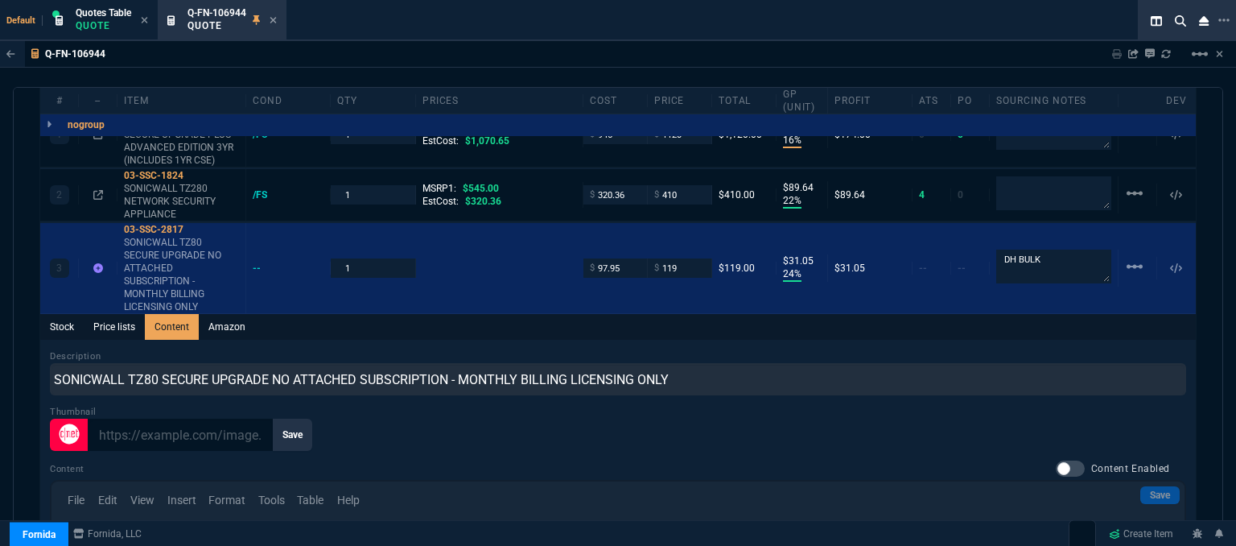
click at [731, 314] on div "Stock Price lists Content Amazon" at bounding box center [618, 327] width 1156 height 26
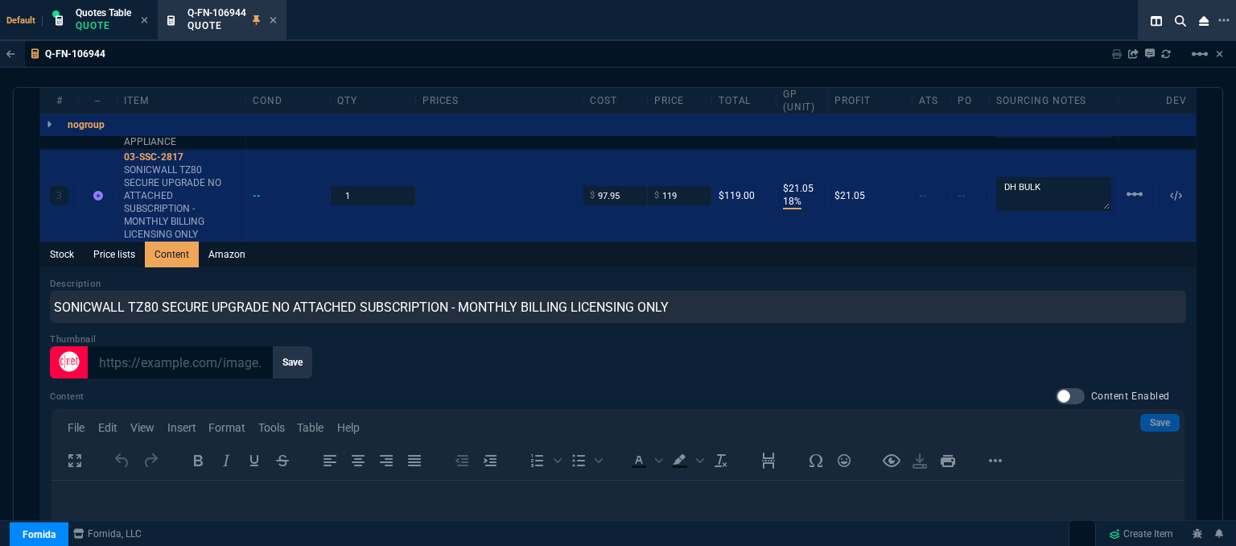
scroll to position [961, 0]
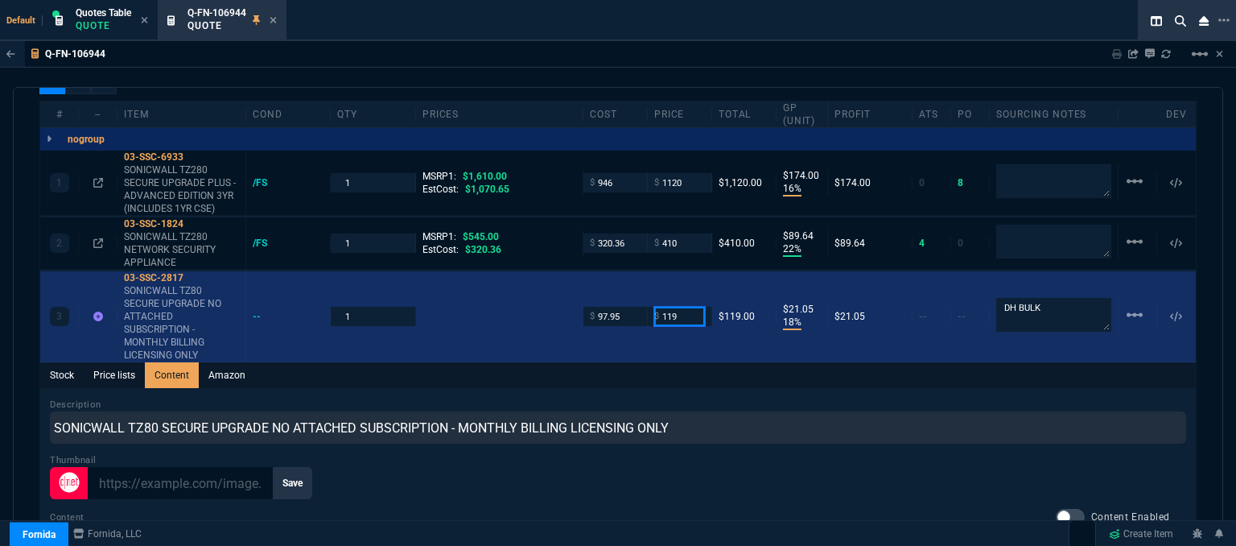
click at [687, 307] on input "119" at bounding box center [679, 316] width 51 height 19
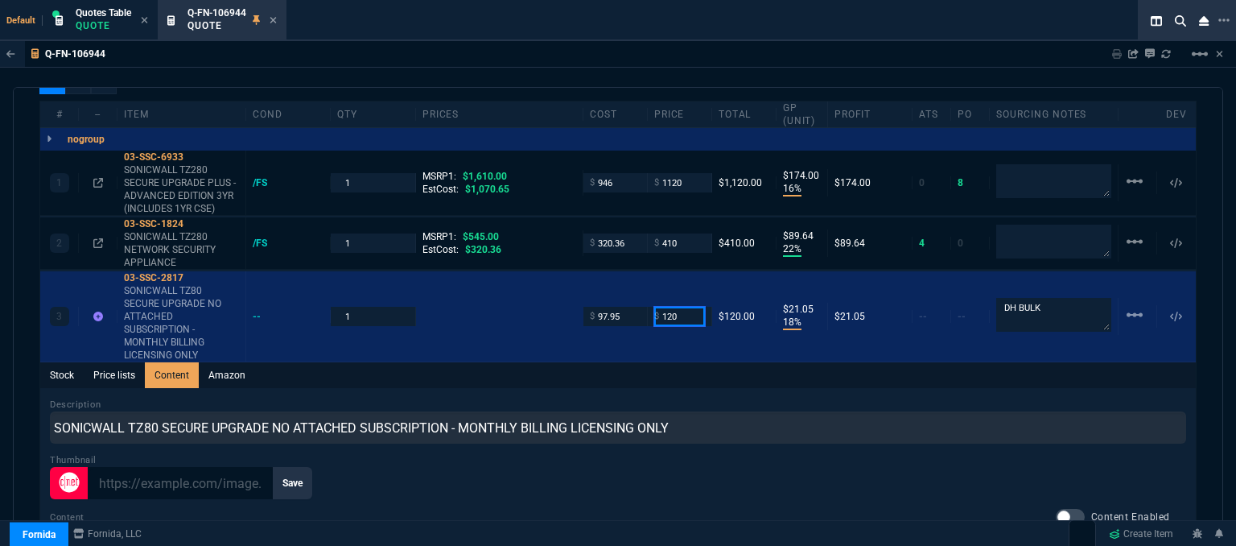
type input "120"
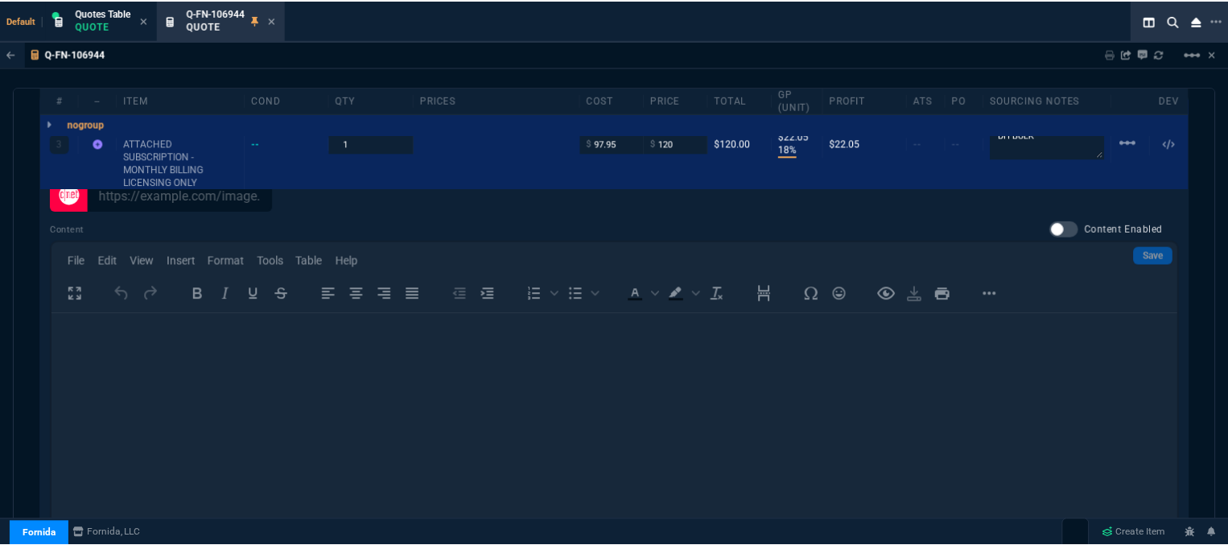
scroll to position [881, 0]
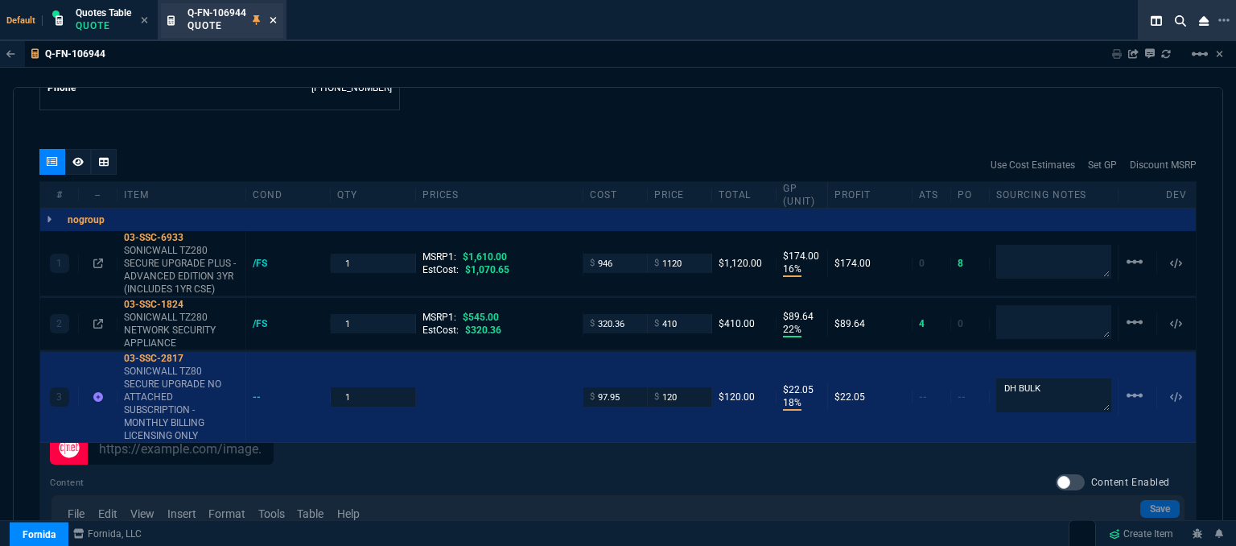
click at [277, 20] on icon at bounding box center [273, 20] width 7 height 10
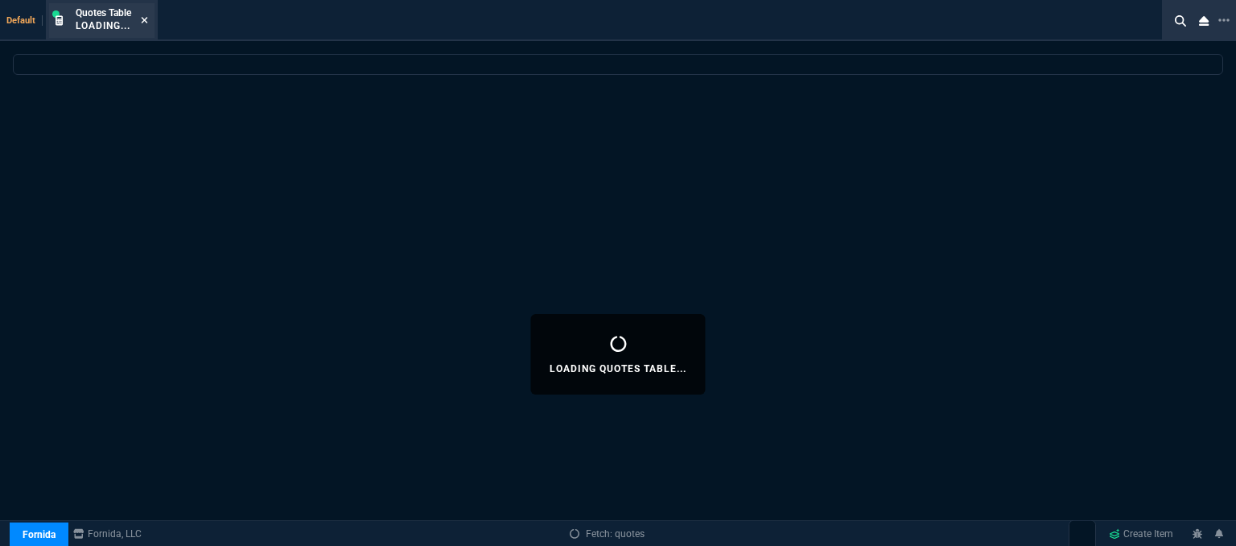
select select
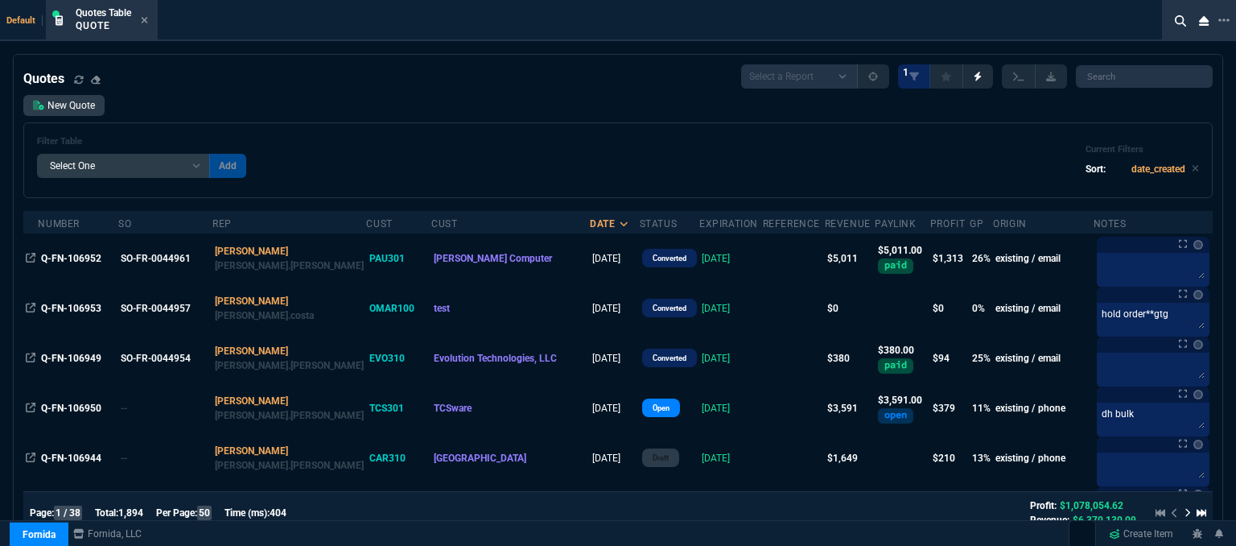
click at [142, 19] on icon at bounding box center [144, 20] width 7 height 10
